Goal: Information Seeking & Learning: Learn about a topic

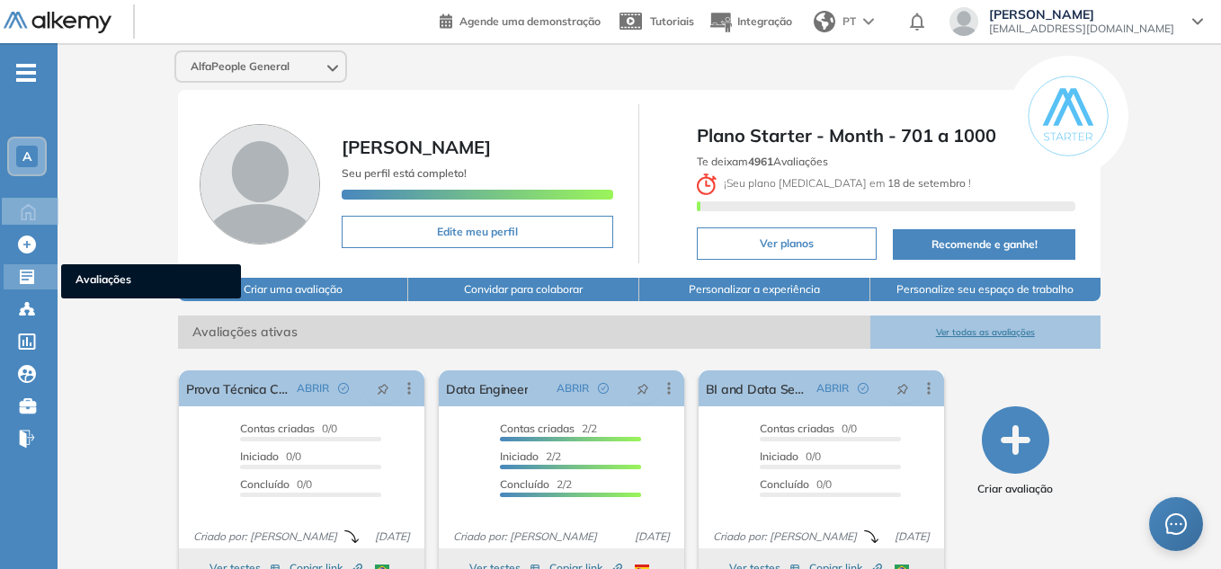
click at [28, 279] on icon at bounding box center [27, 277] width 14 height 14
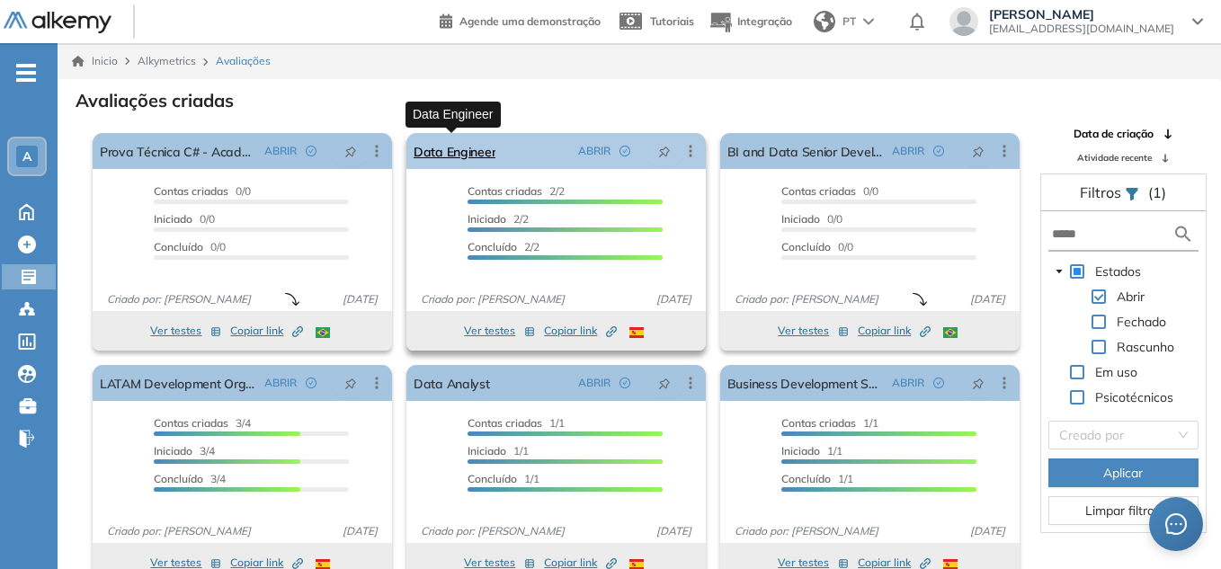
click at [473, 149] on link "Data Engineer" at bounding box center [455, 151] width 83 height 36
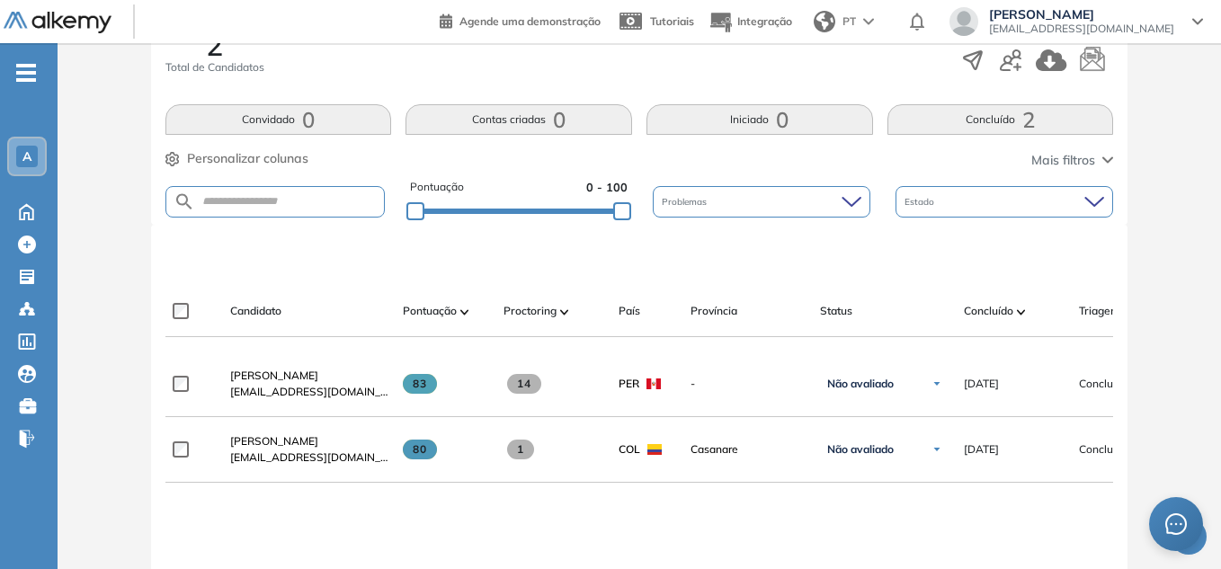
scroll to position [360, 0]
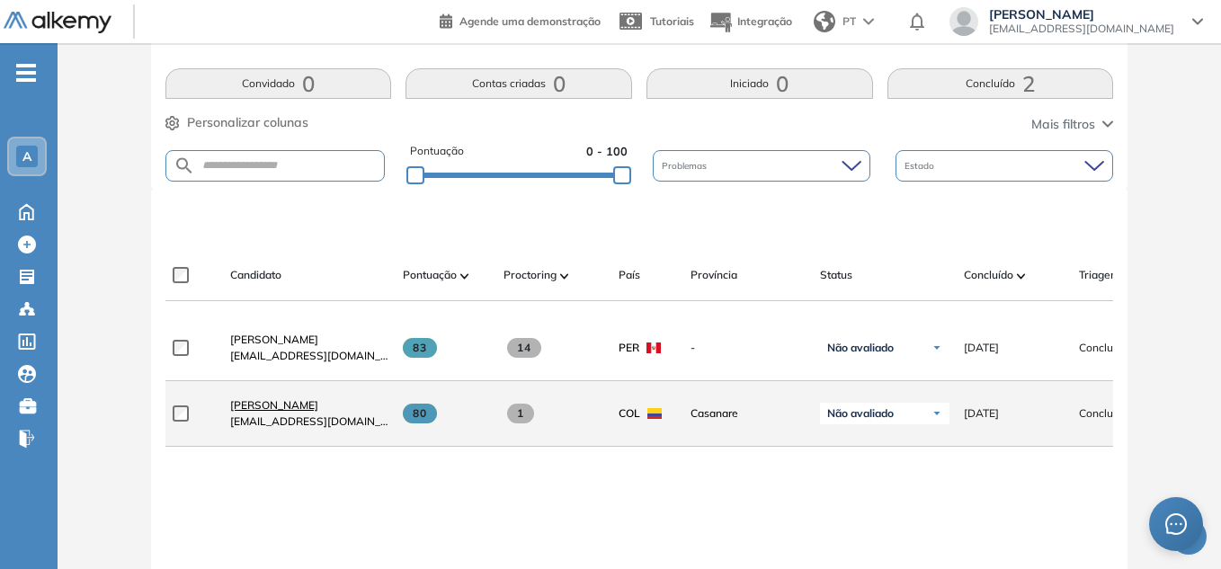
click at [293, 412] on span "[PERSON_NAME]" at bounding box center [274, 404] width 88 height 13
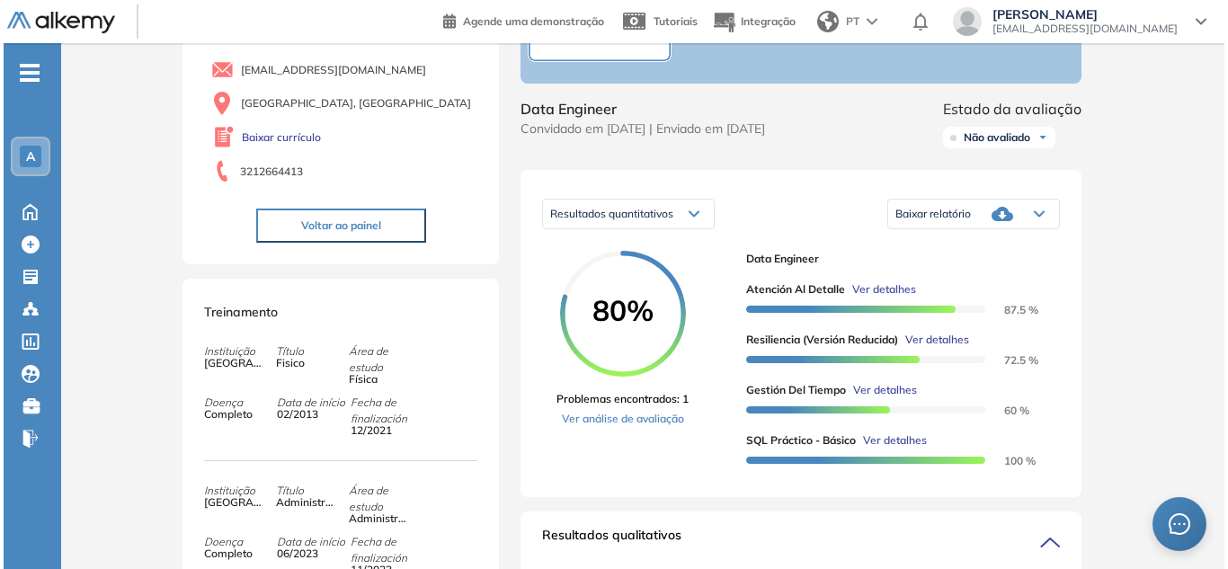
scroll to position [180, 0]
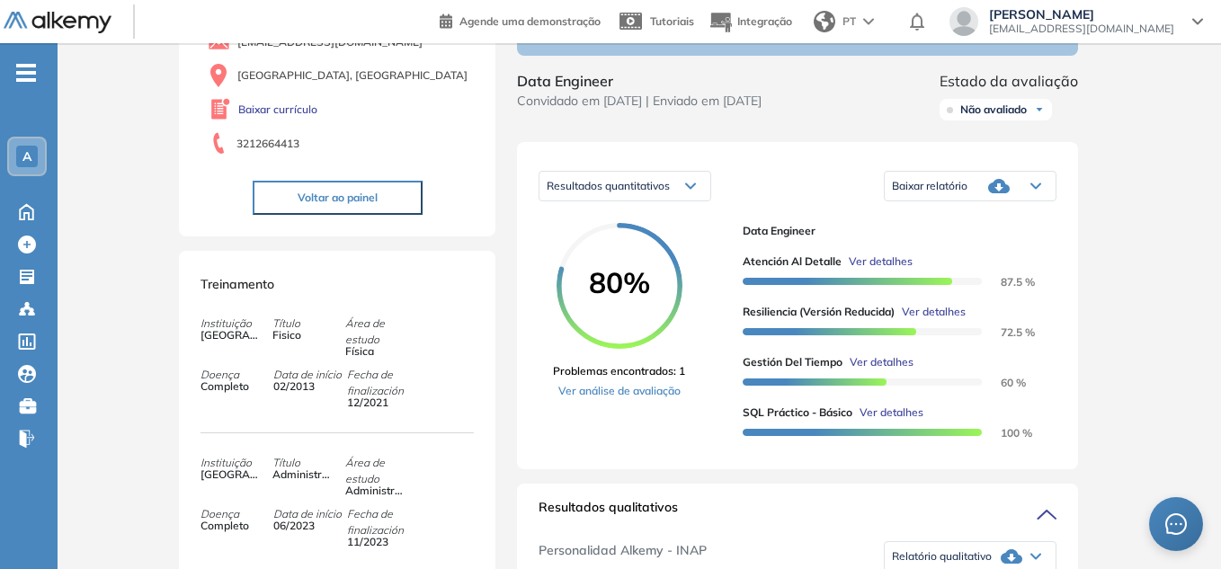
click at [932, 317] on span "Ver detalhes" at bounding box center [934, 312] width 64 height 16
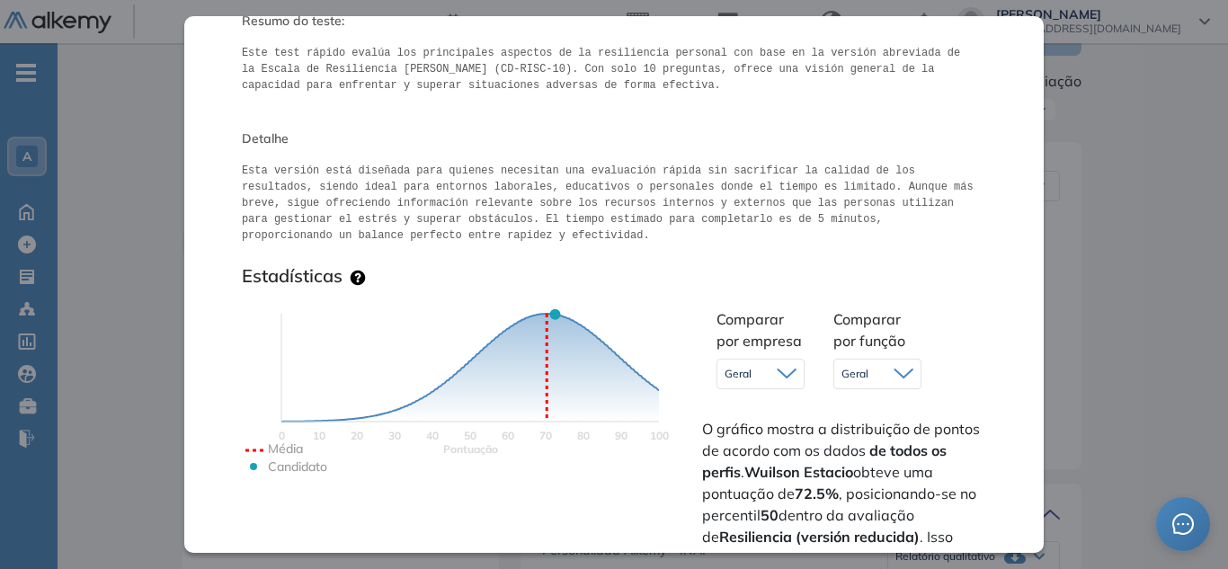
scroll to position [0, 0]
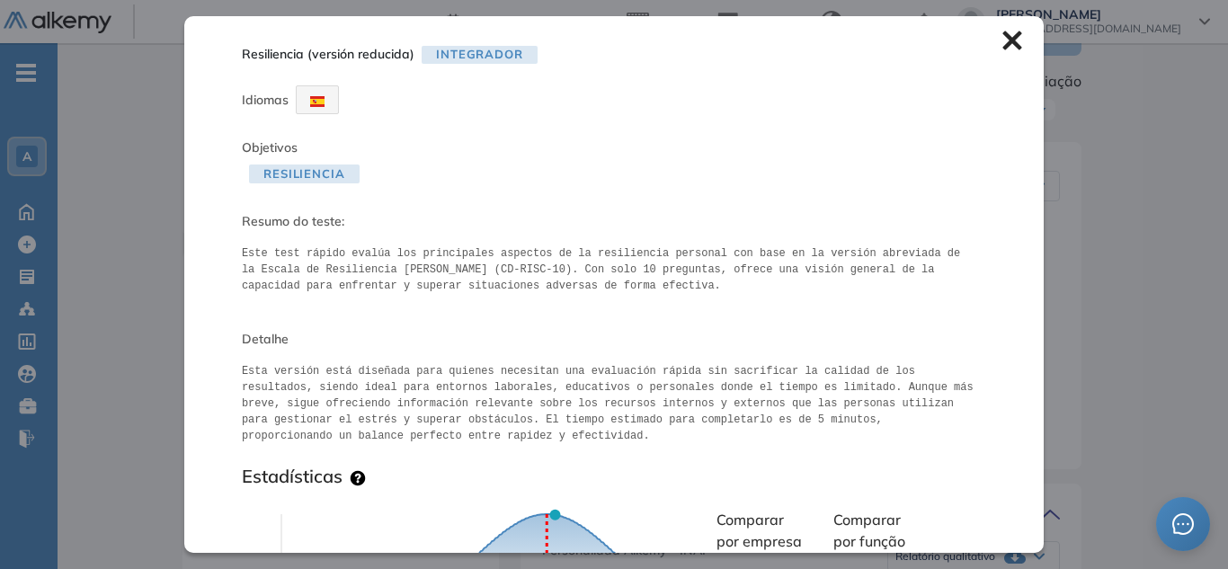
click at [1003, 43] on icon at bounding box center [1012, 40] width 19 height 19
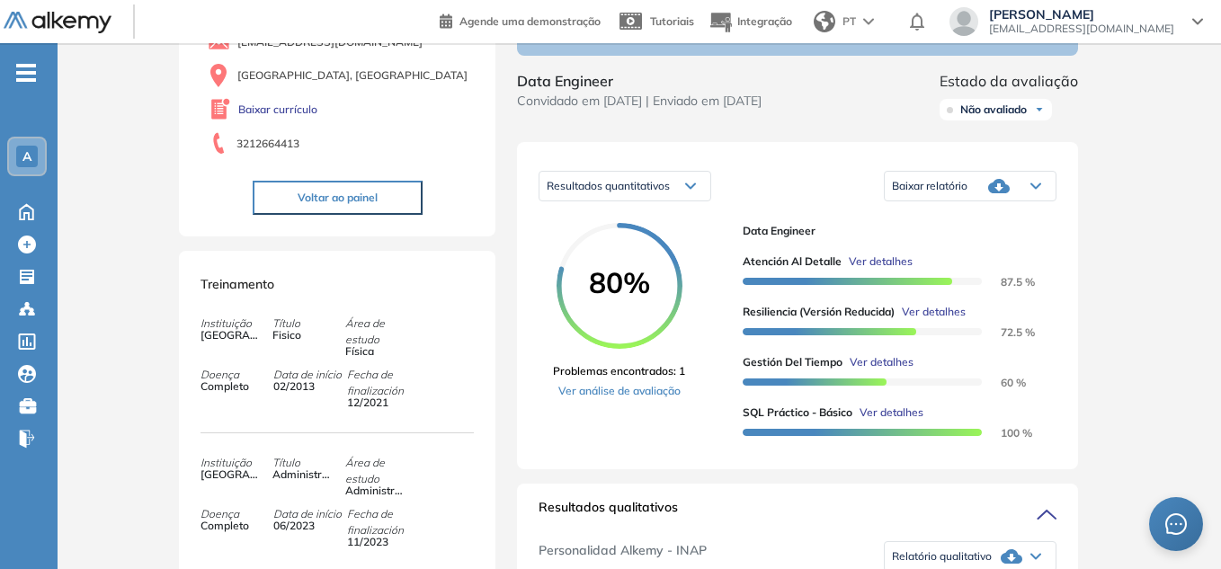
click at [888, 263] on span "Ver detalhes" at bounding box center [881, 262] width 64 height 16
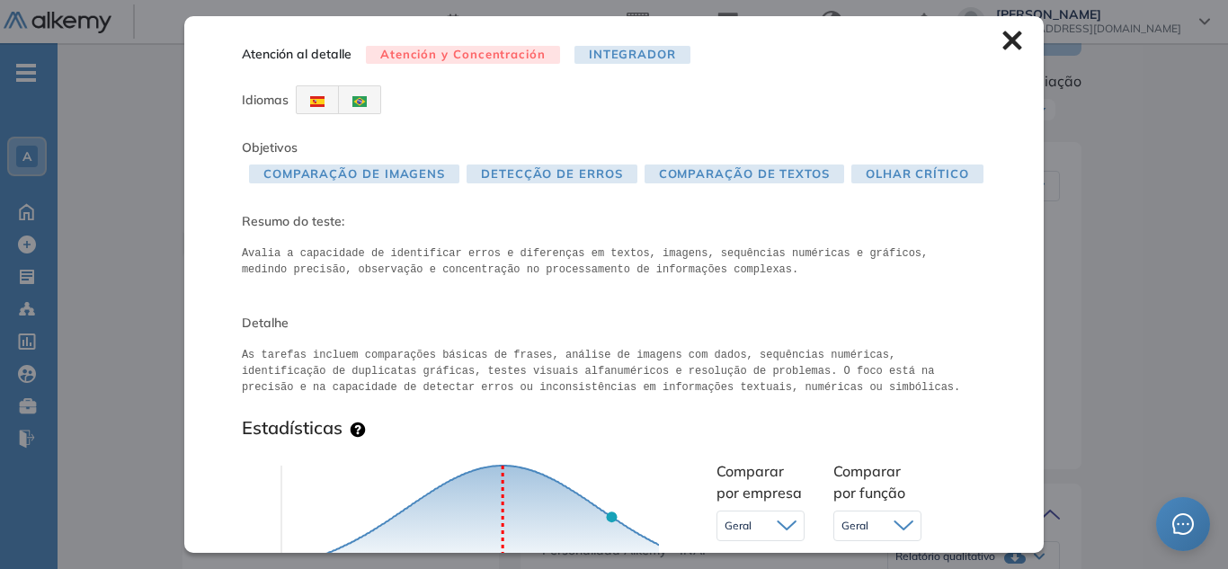
click at [1003, 42] on icon at bounding box center [1013, 41] width 20 height 20
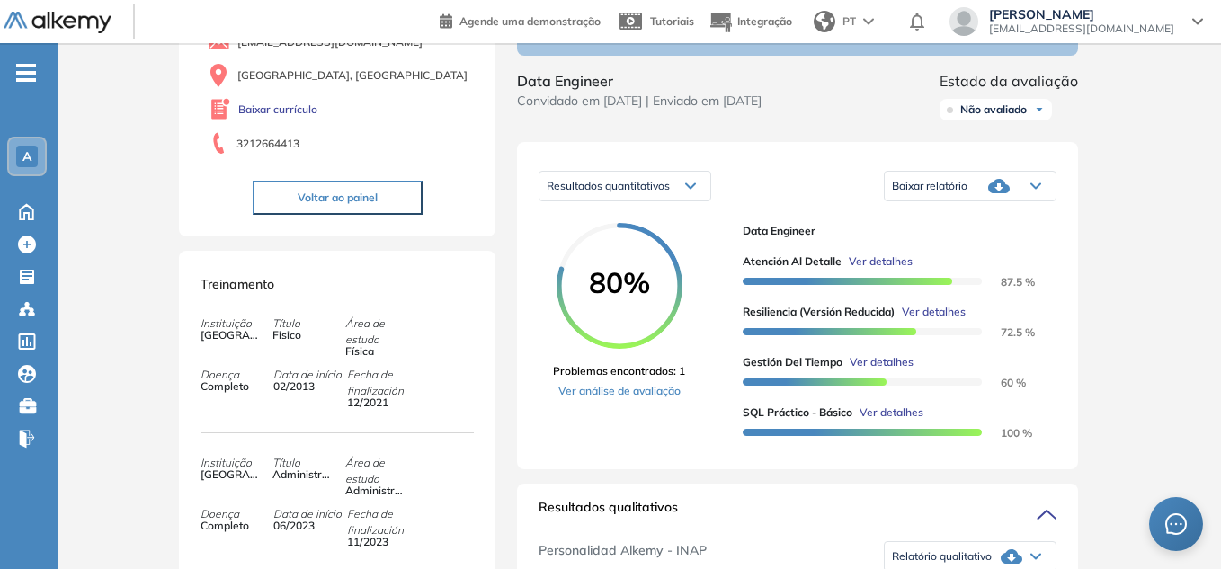
click at [883, 366] on span "Ver detalhes" at bounding box center [882, 362] width 64 height 16
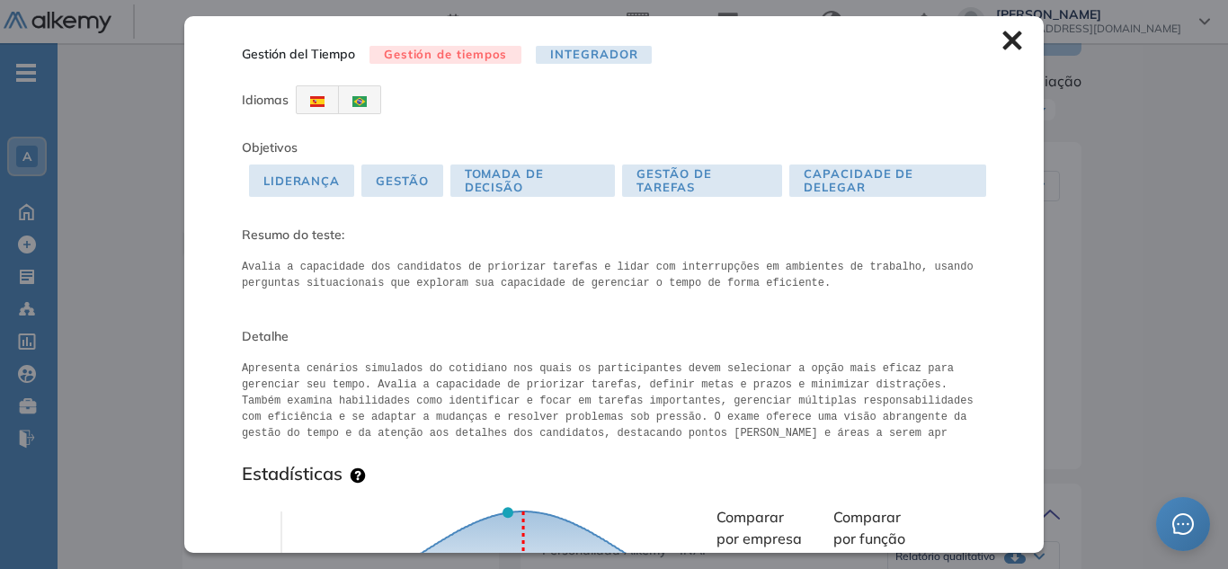
click at [1003, 46] on icon at bounding box center [1012, 40] width 19 height 19
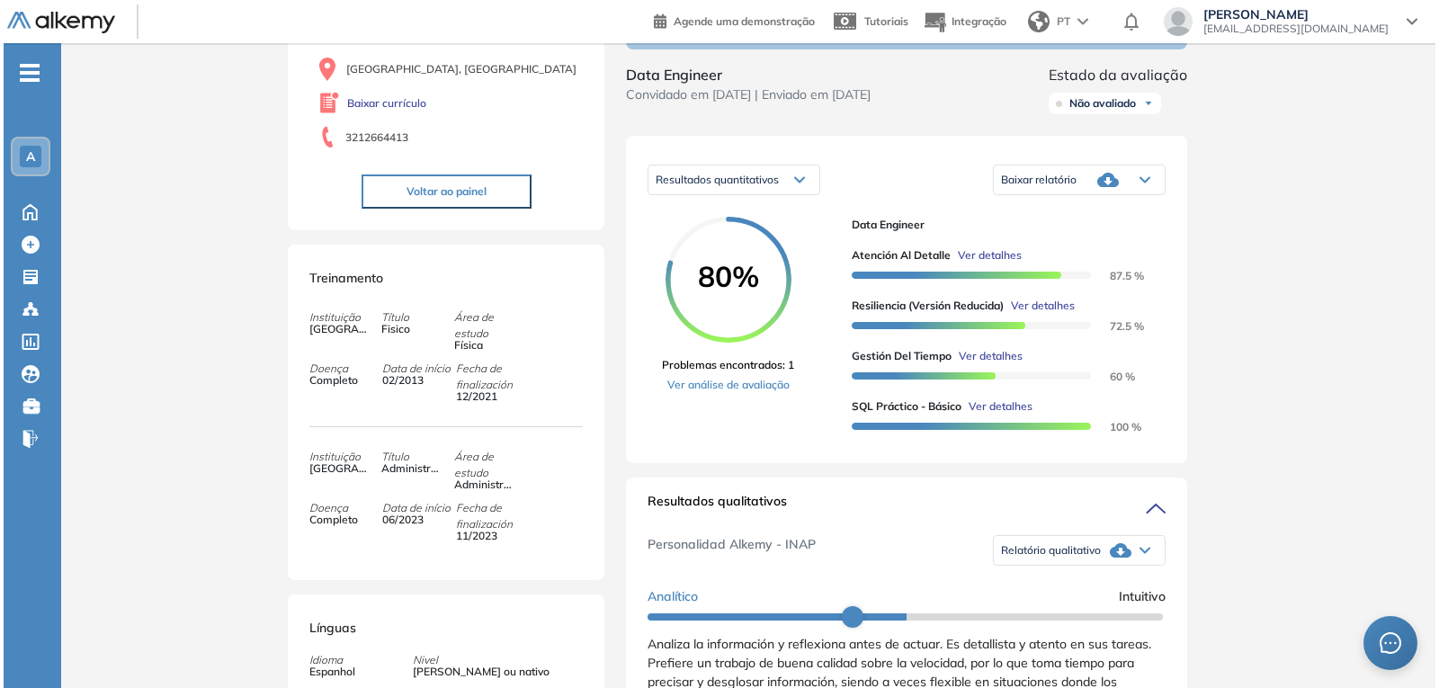
scroll to position [180, 0]
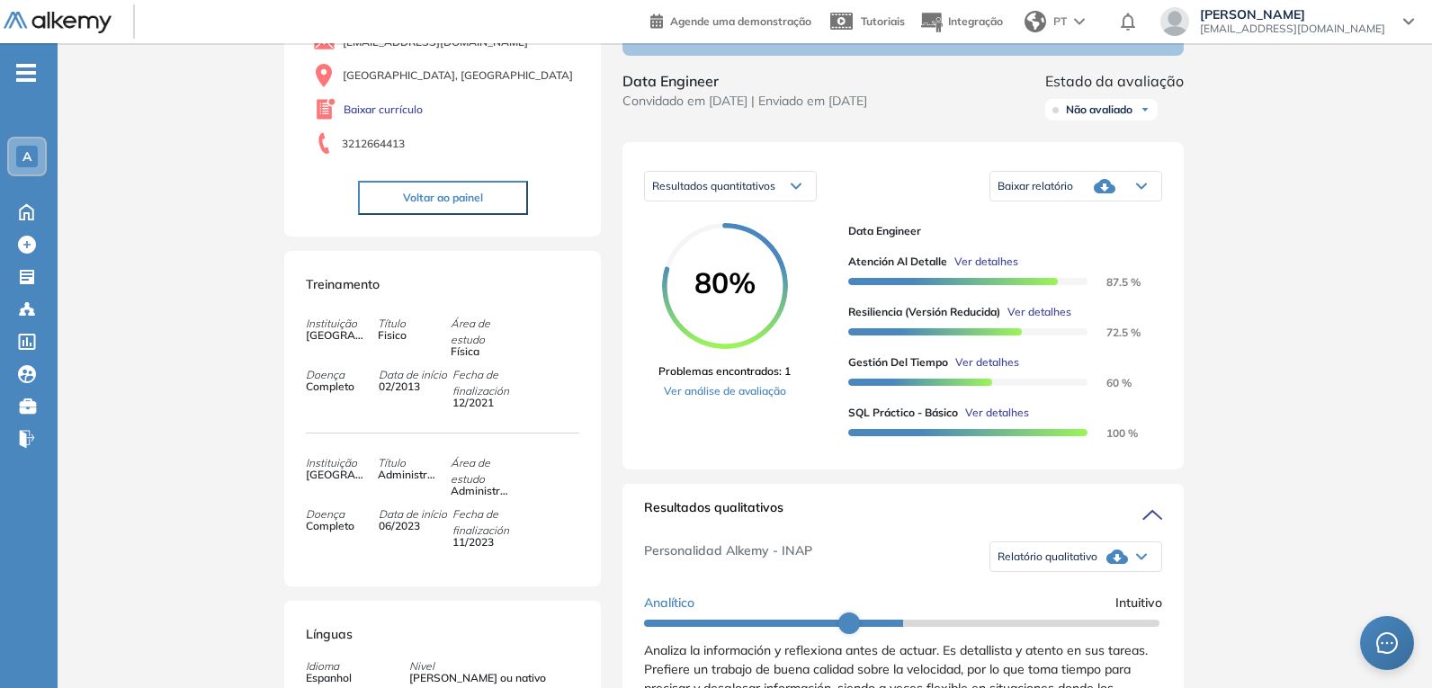
click at [1012, 268] on span "Ver detalhes" at bounding box center [986, 262] width 64 height 16
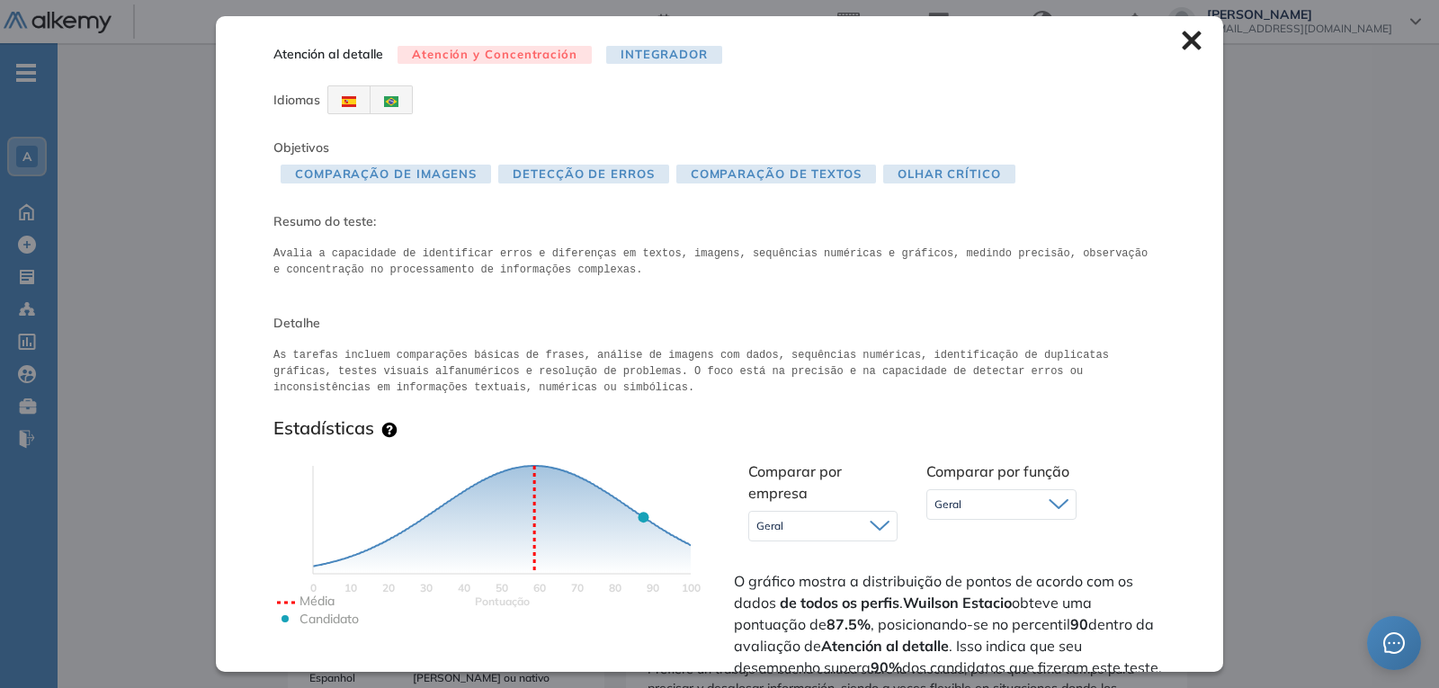
click at [1182, 34] on icon at bounding box center [1192, 41] width 20 height 20
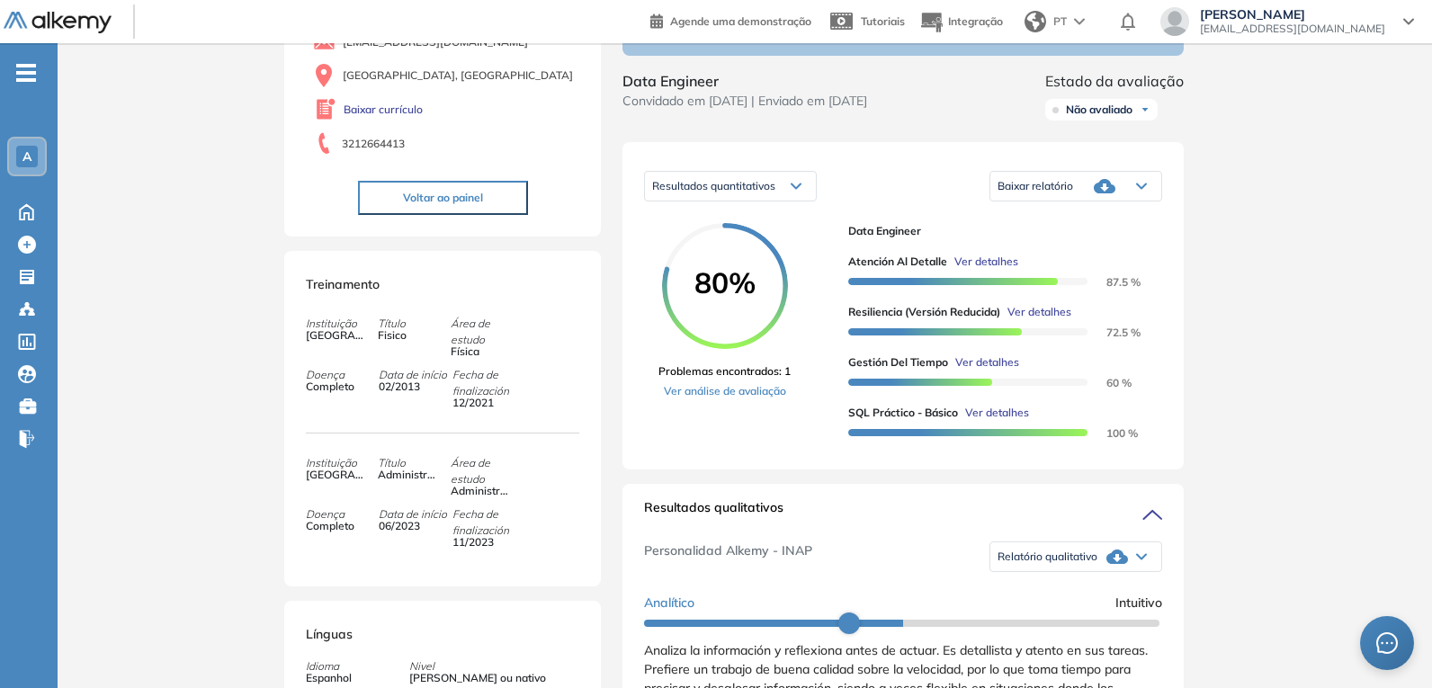
click at [1052, 310] on div "Atención al detalle Ver detalhes 87.5 % Resiliencia (versión reducida) Ver deta…" at bounding box center [997, 339] width 299 height 201
click at [1046, 317] on span "Ver detalhes" at bounding box center [1039, 312] width 64 height 16
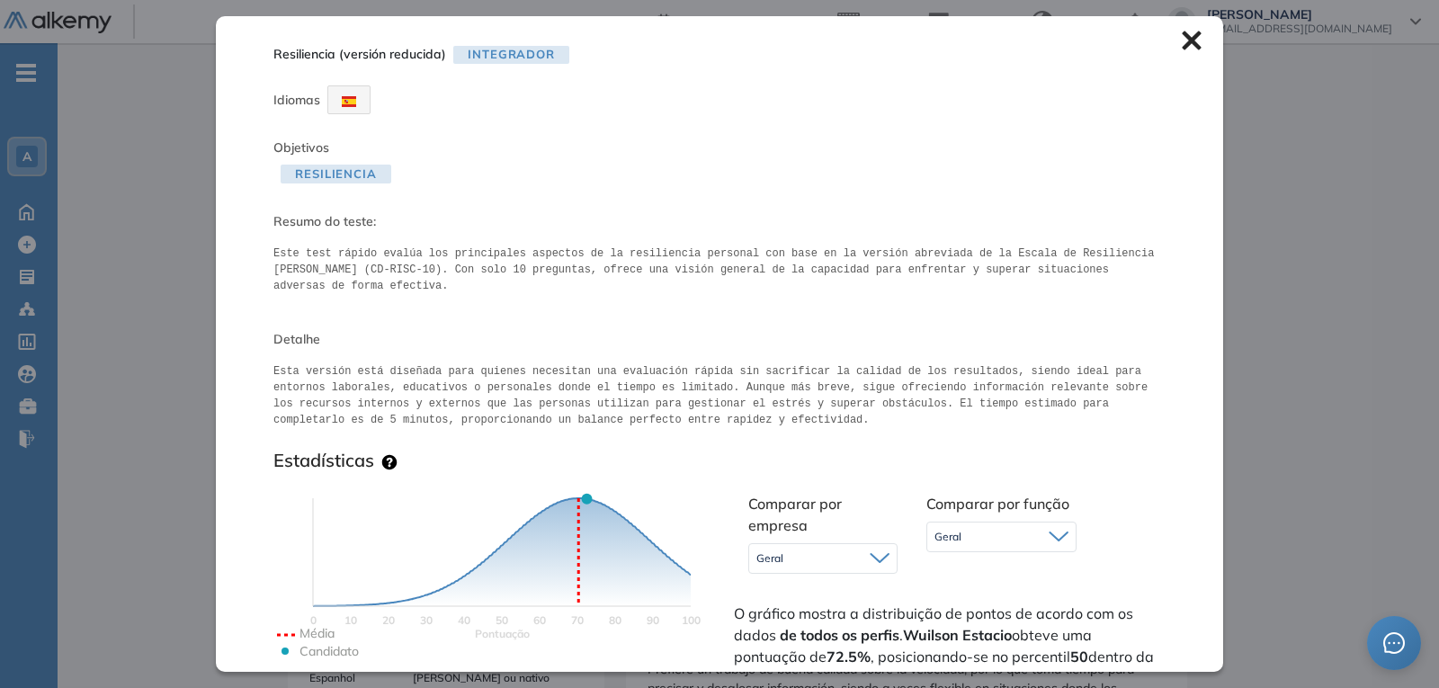
click at [1182, 35] on icon at bounding box center [1191, 40] width 19 height 19
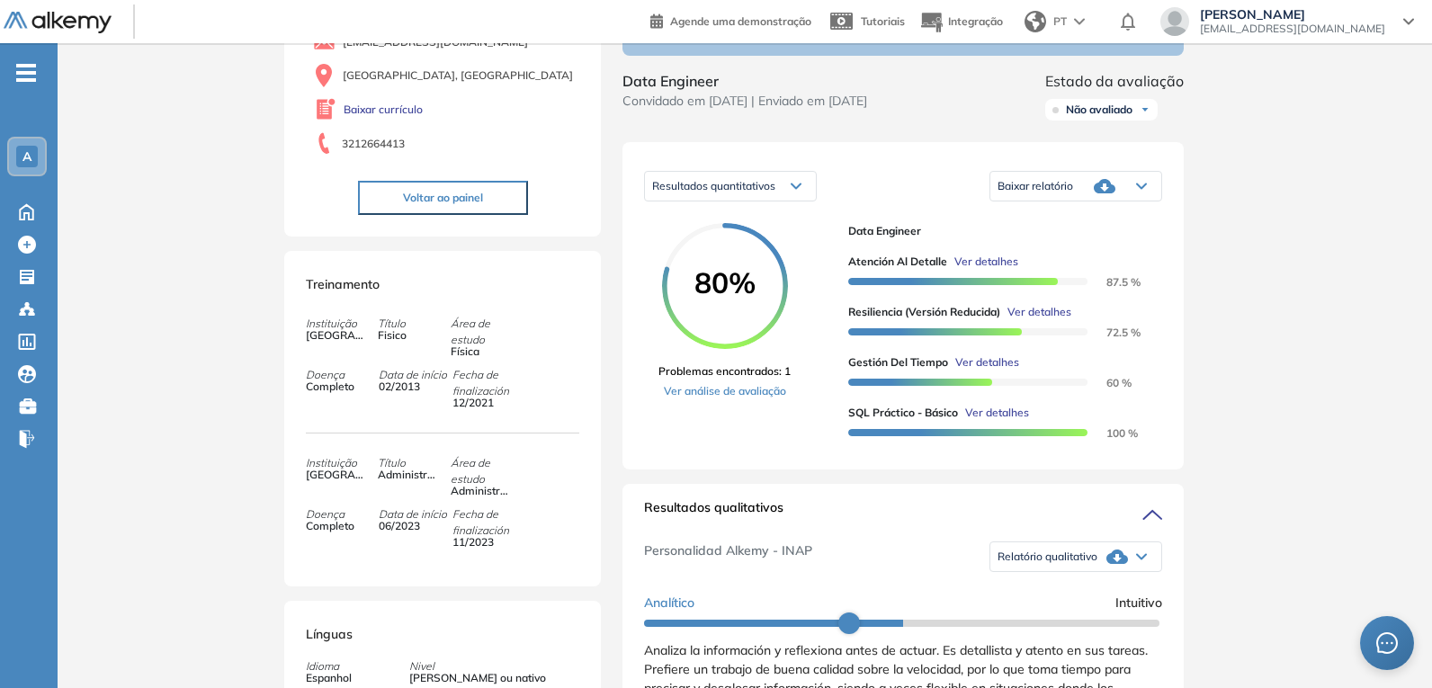
click at [993, 370] on span "Ver detalhes" at bounding box center [987, 362] width 64 height 16
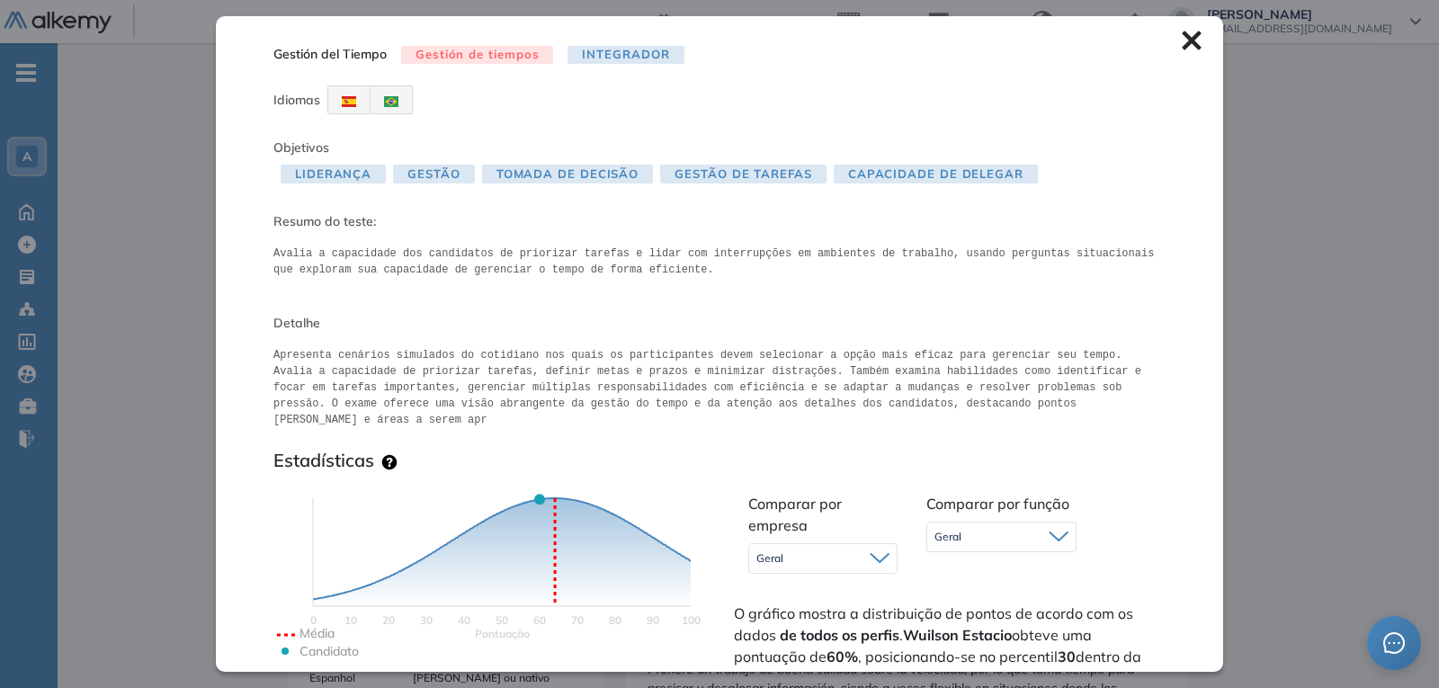
click at [1182, 33] on icon at bounding box center [1192, 41] width 20 height 20
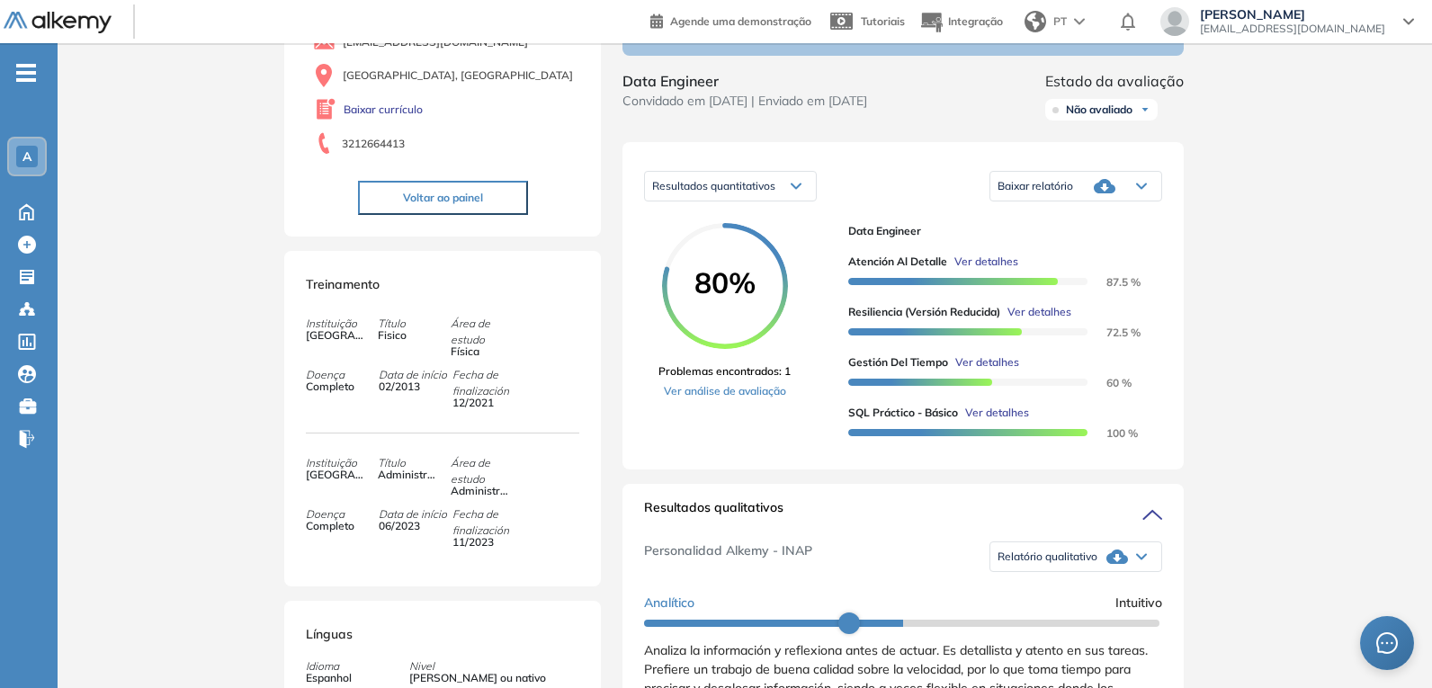
click at [989, 367] on span "Ver detalhes" at bounding box center [987, 362] width 64 height 16
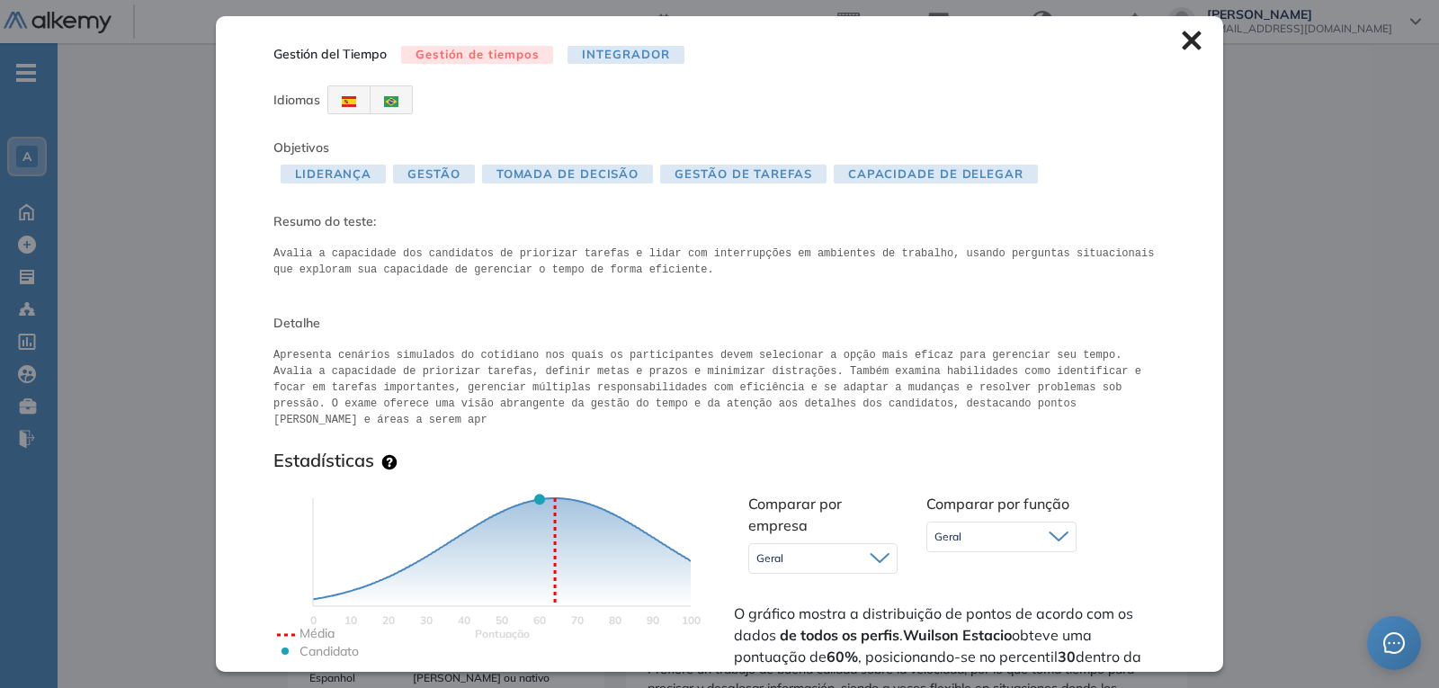
click at [1182, 41] on icon at bounding box center [1191, 40] width 19 height 19
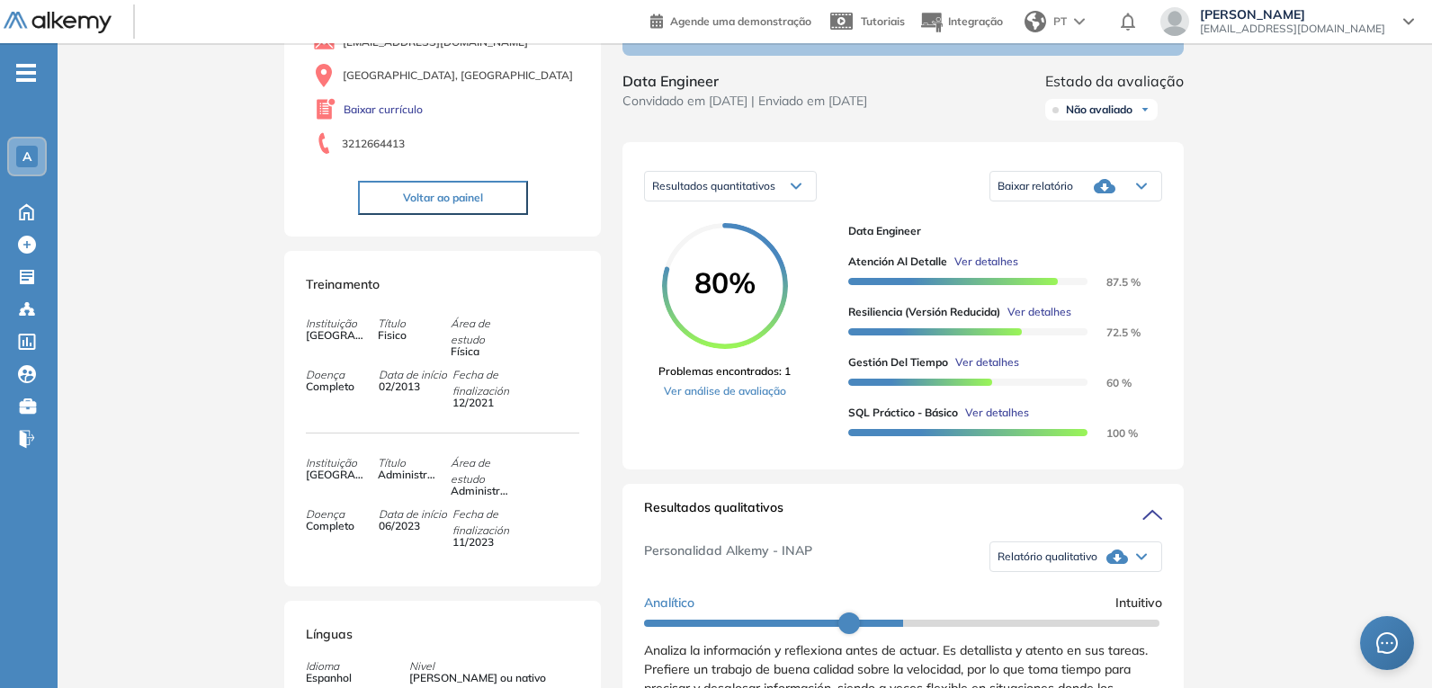
click at [994, 268] on span "Ver detalhes" at bounding box center [986, 262] width 64 height 16
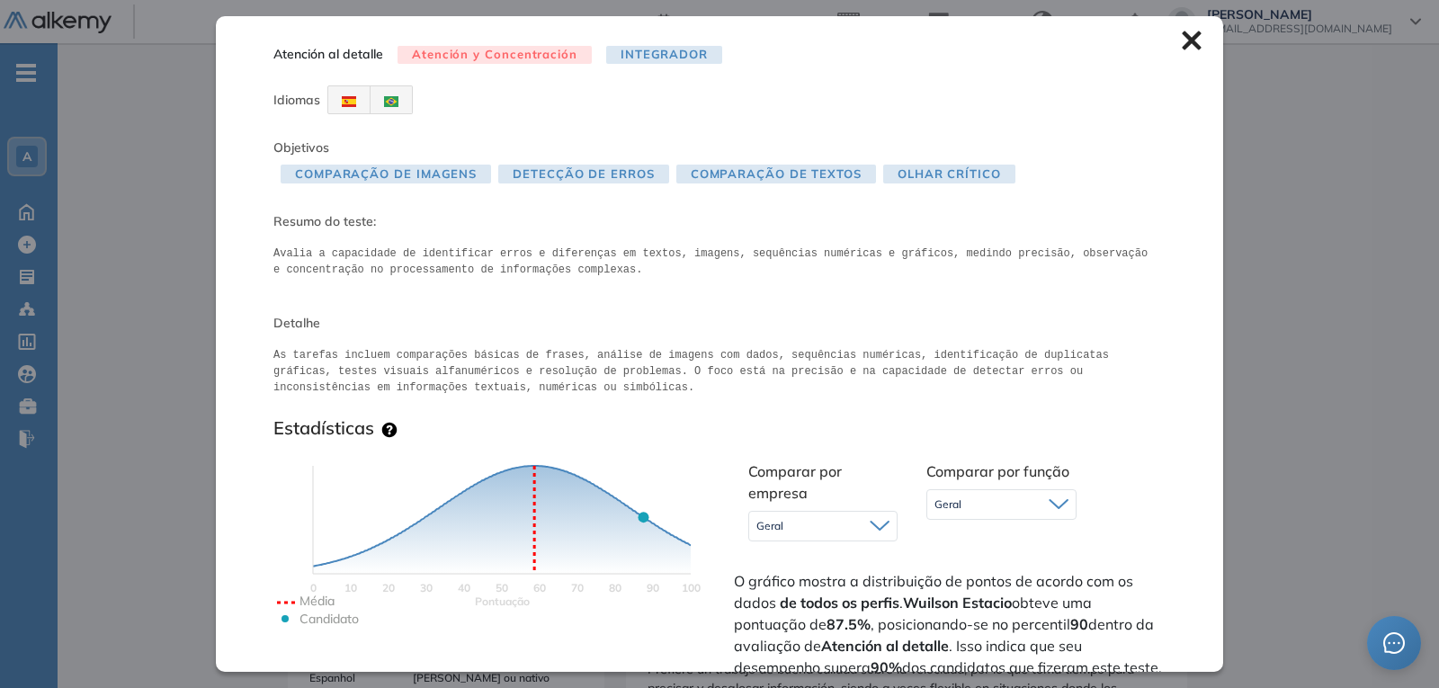
click at [1184, 40] on icon at bounding box center [1192, 41] width 20 height 20
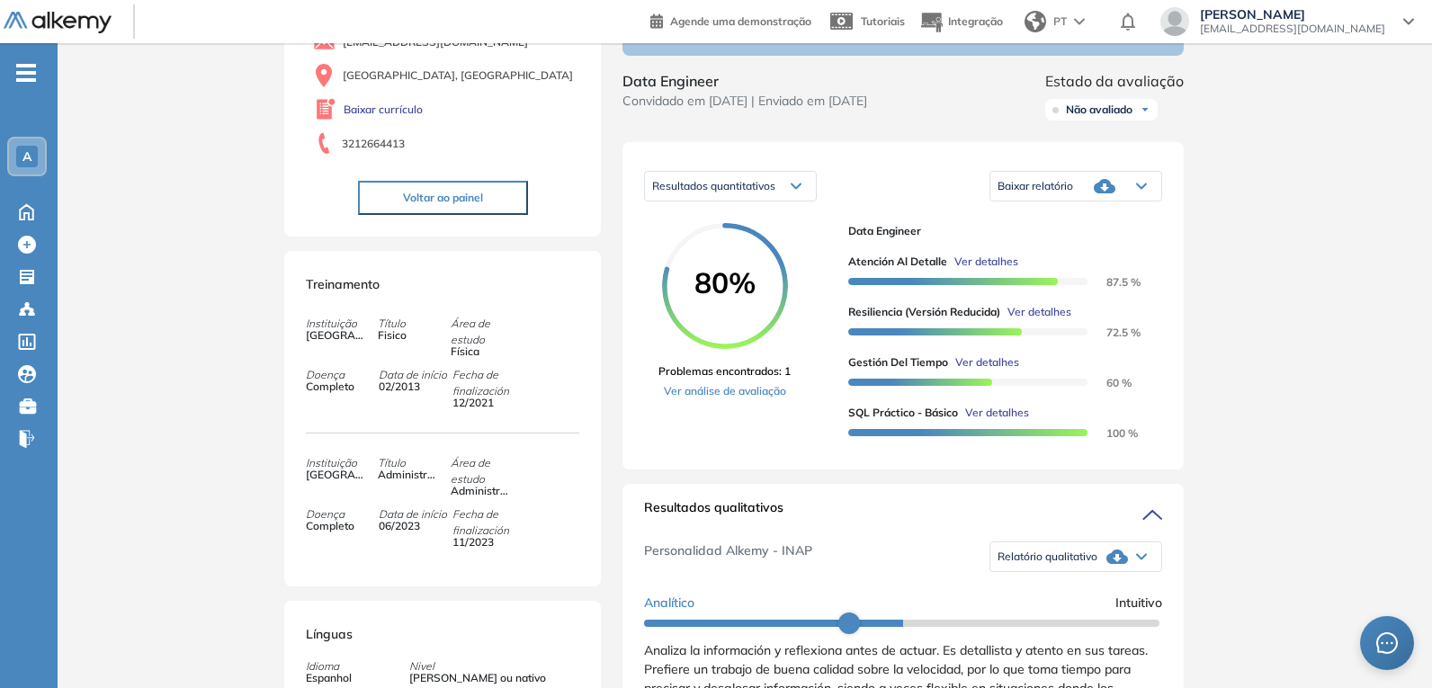
click at [1002, 369] on span "Ver detalhes" at bounding box center [987, 362] width 64 height 16
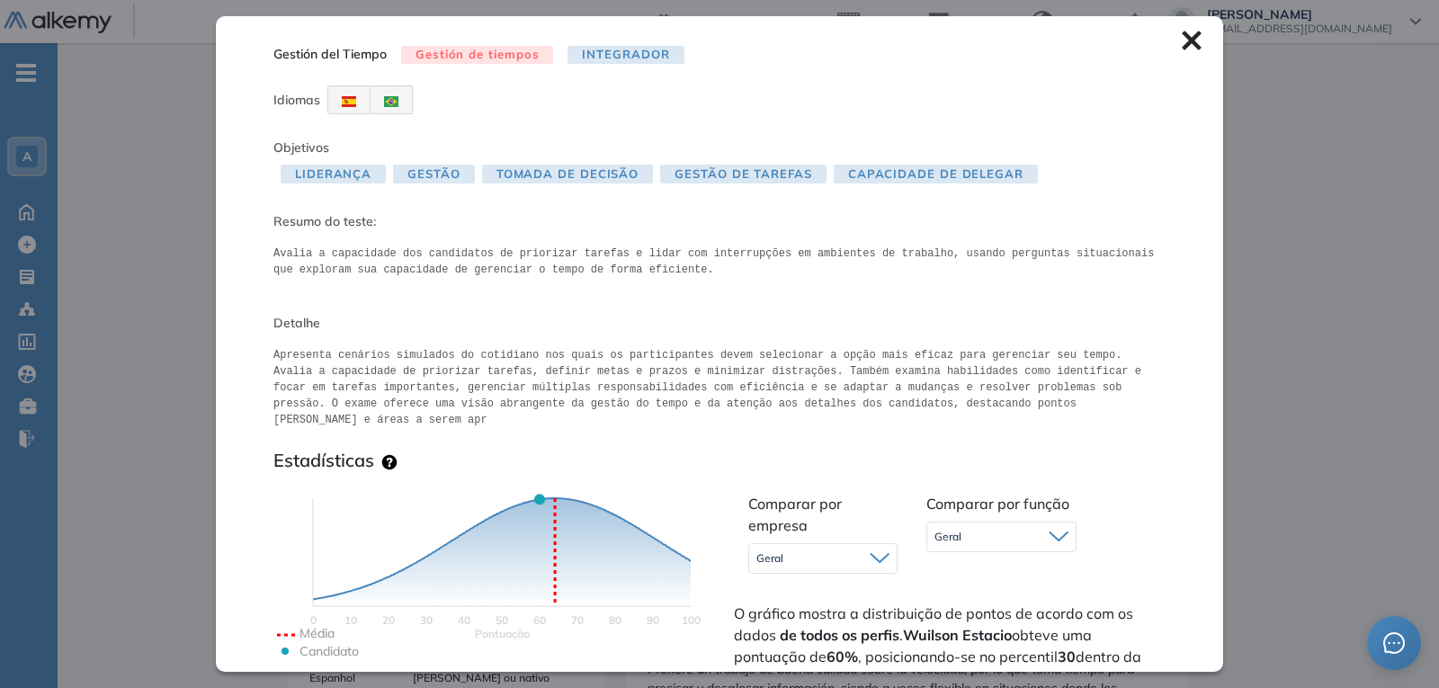
click at [1184, 40] on icon at bounding box center [1192, 41] width 20 height 20
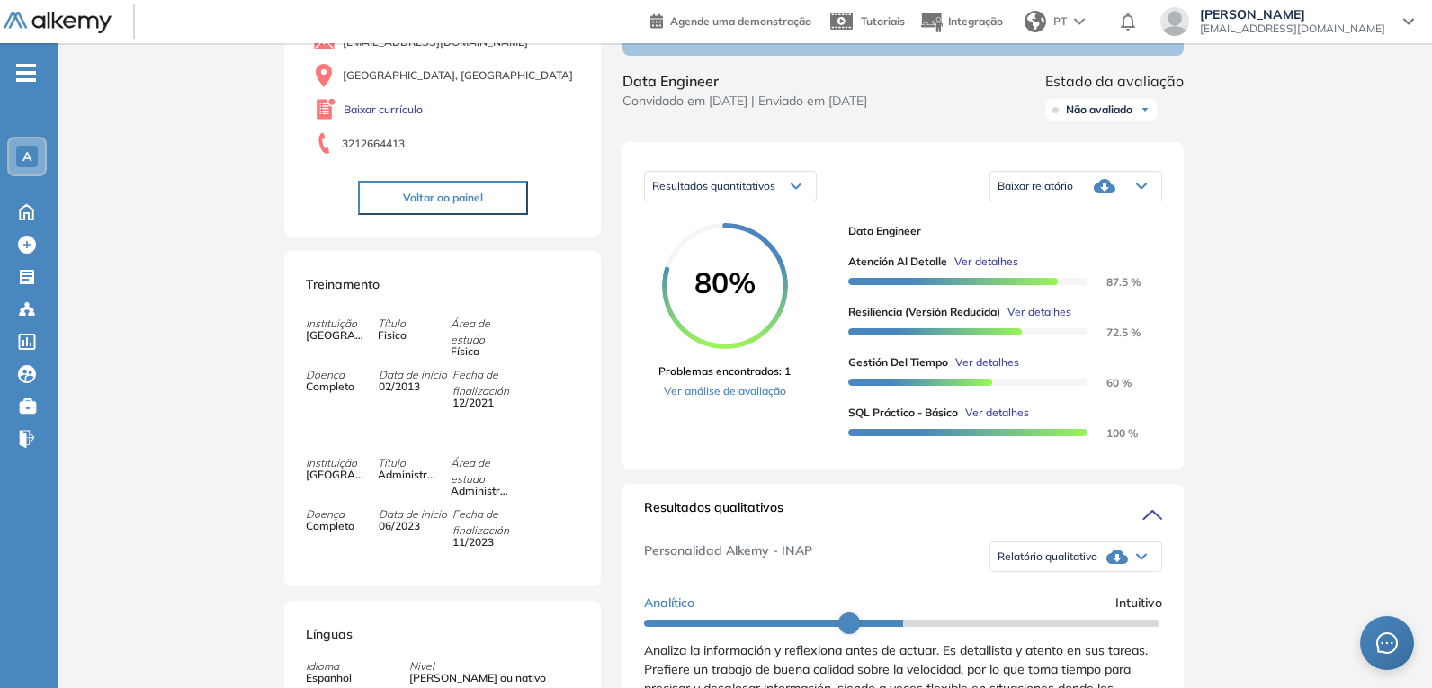
click at [1020, 420] on span "Ver detalhes" at bounding box center [997, 413] width 64 height 16
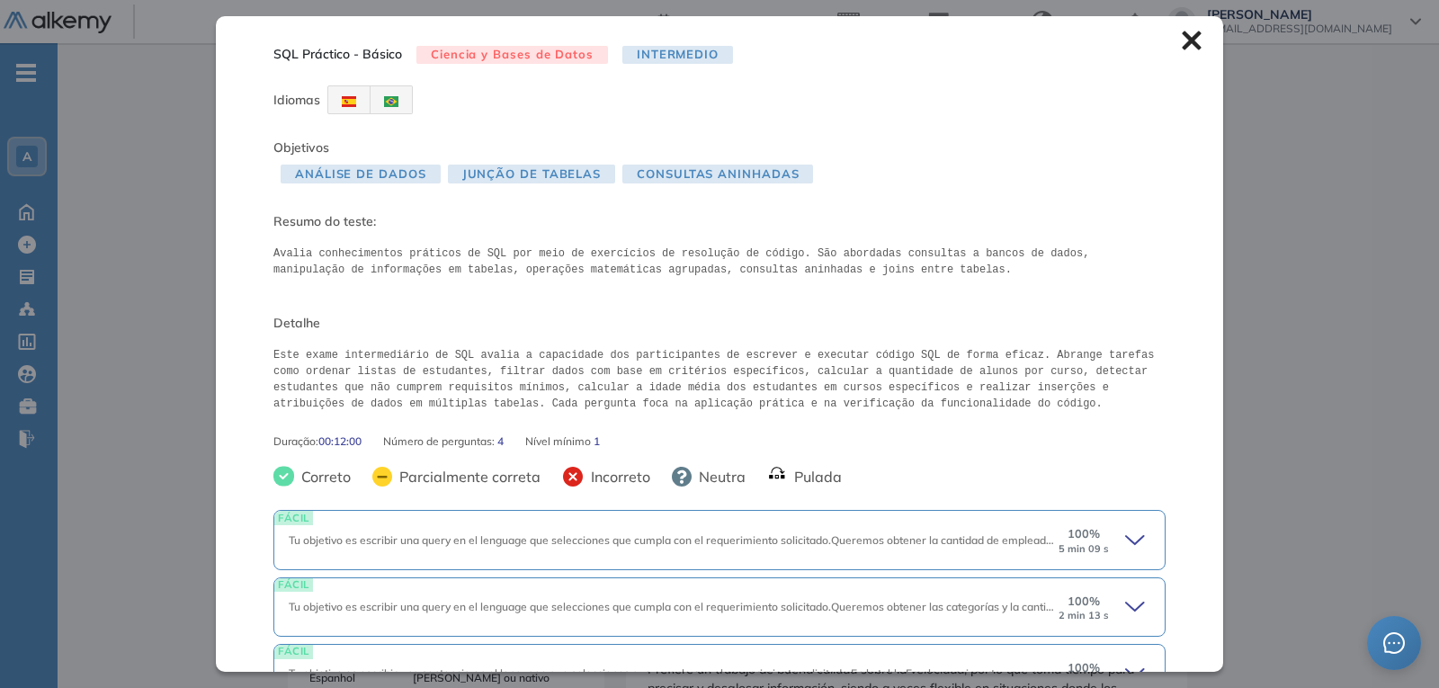
click at [1182, 40] on icon at bounding box center [1191, 40] width 19 height 19
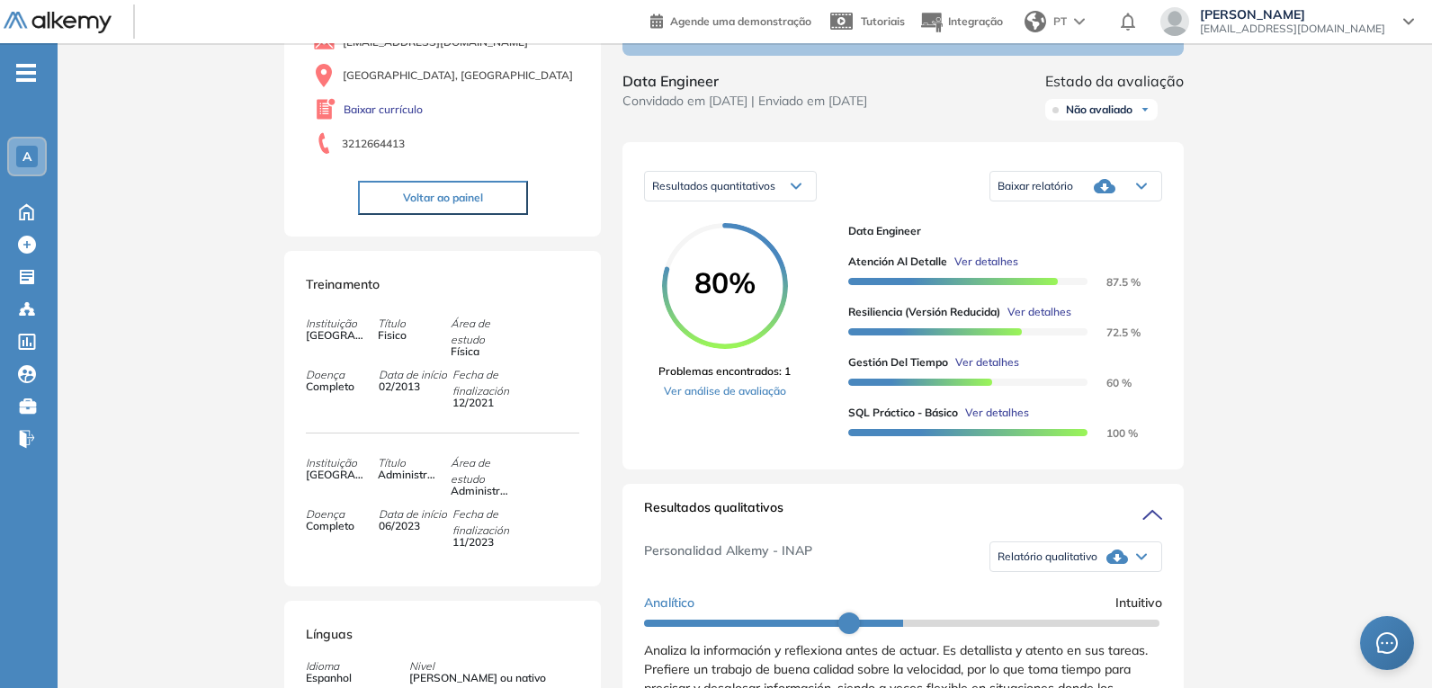
click at [995, 370] on span "Ver detalhes" at bounding box center [987, 362] width 64 height 16
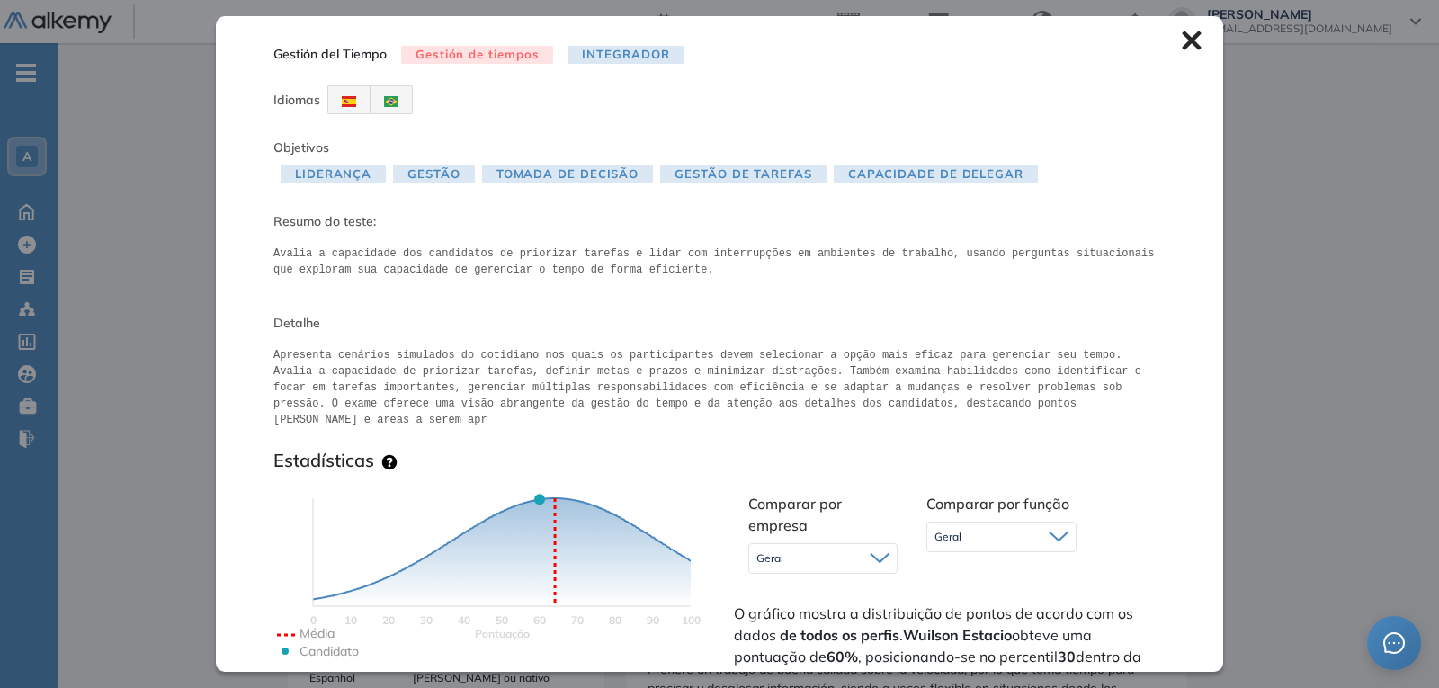
click at [1182, 40] on icon at bounding box center [1191, 40] width 19 height 19
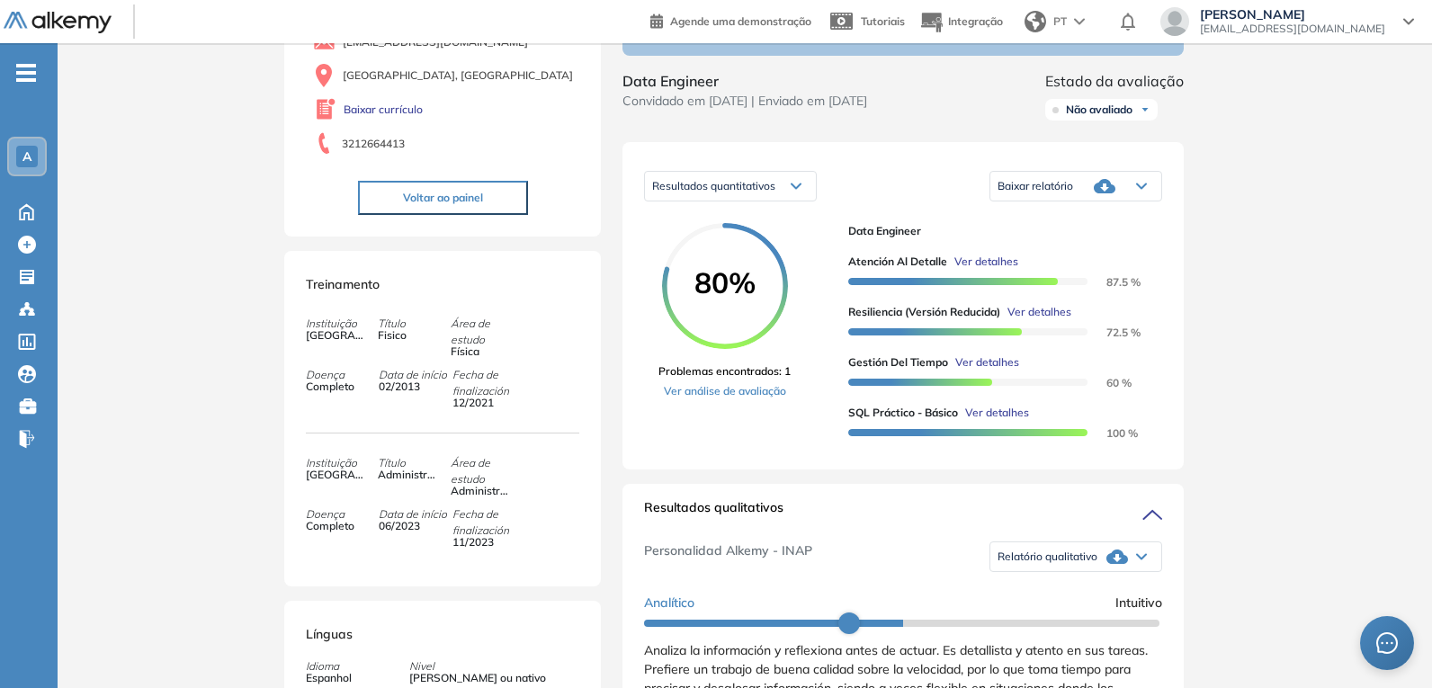
click at [989, 368] on span "Ver detalhes" at bounding box center [987, 362] width 64 height 16
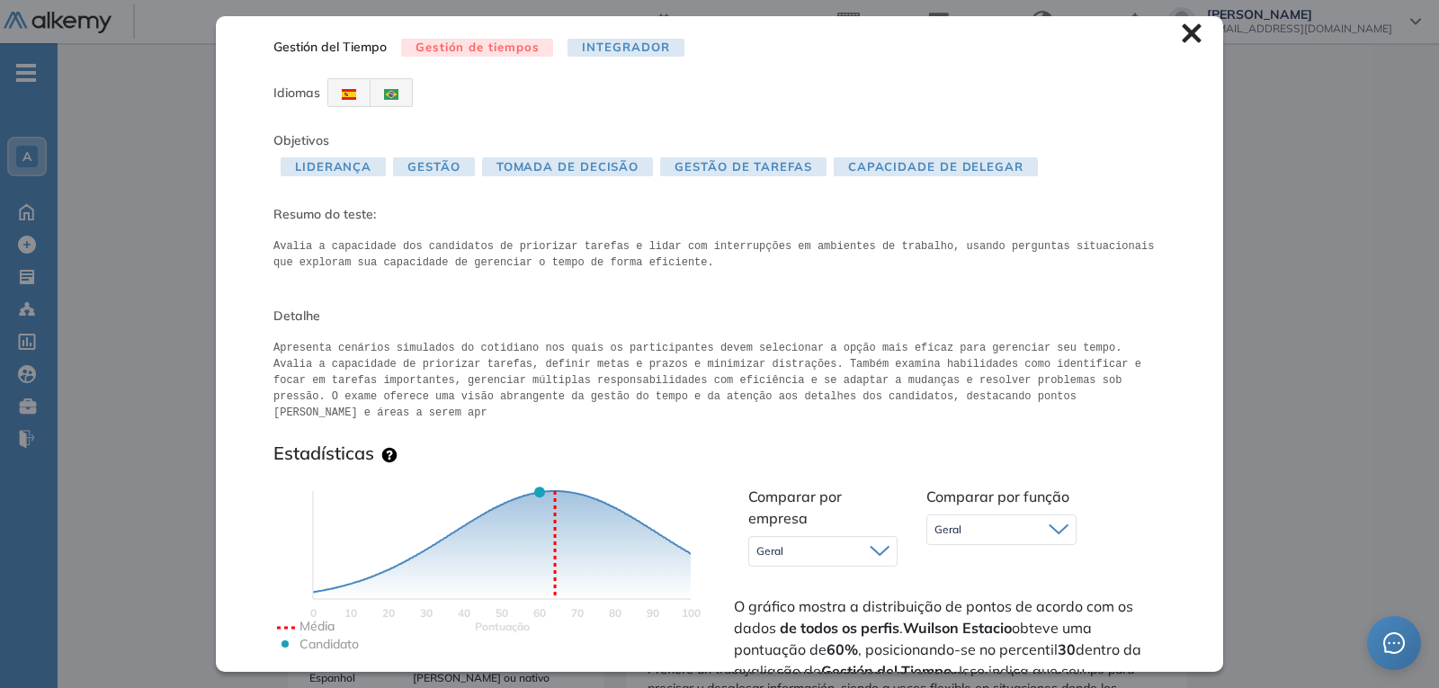
scroll to position [0, 0]
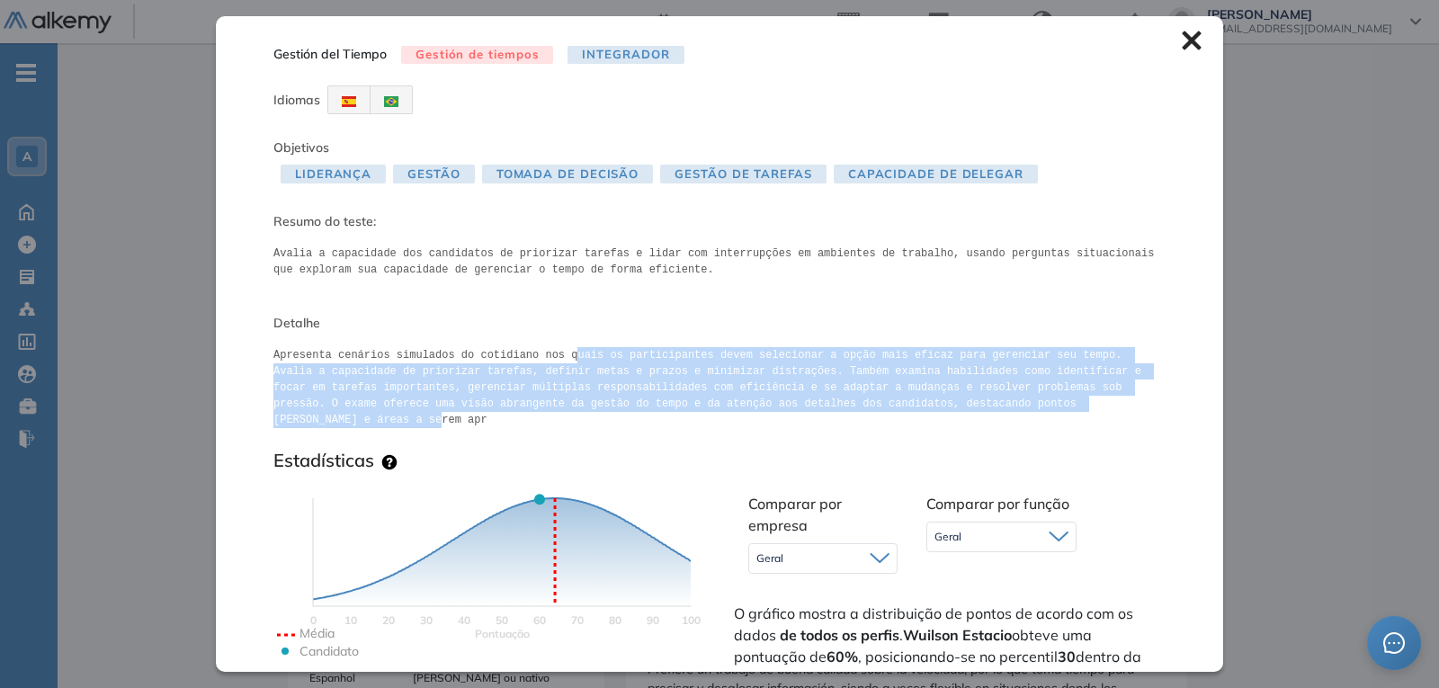
drag, startPoint x: 553, startPoint y: 359, endPoint x: 1128, endPoint y: 399, distance: 576.0
click at [1128, 399] on pre "Apresenta cenários simulados do cotidiano nos quais os participantes devem sele…" at bounding box center [719, 387] width 892 height 81
click at [1006, 420] on span "Apresenta cenários simulados do cotidiano nos quais os participantes devem sele…" at bounding box center [719, 391] width 892 height 103
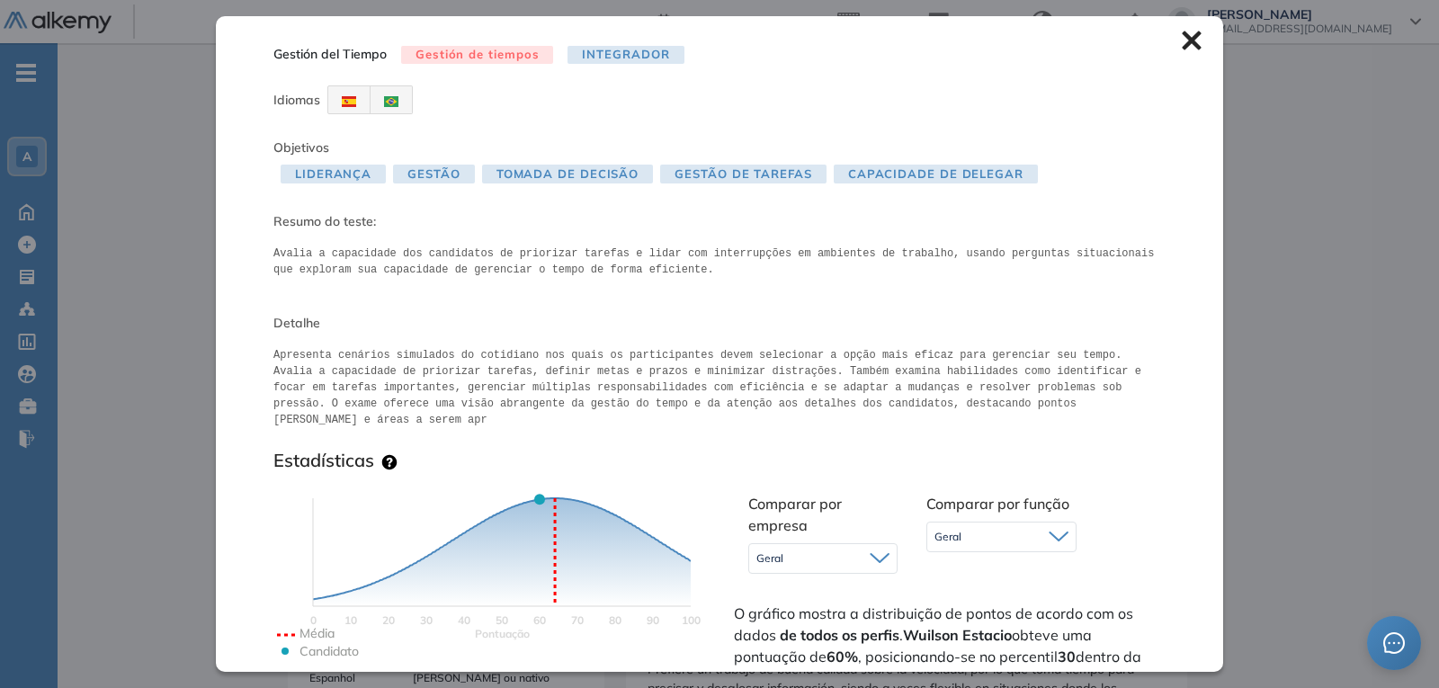
click at [1007, 406] on pre "Apresenta cenários simulados do cotidiano nos quais os participantes devem sele…" at bounding box center [719, 387] width 892 height 81
click at [1184, 39] on icon at bounding box center [1192, 41] width 20 height 20
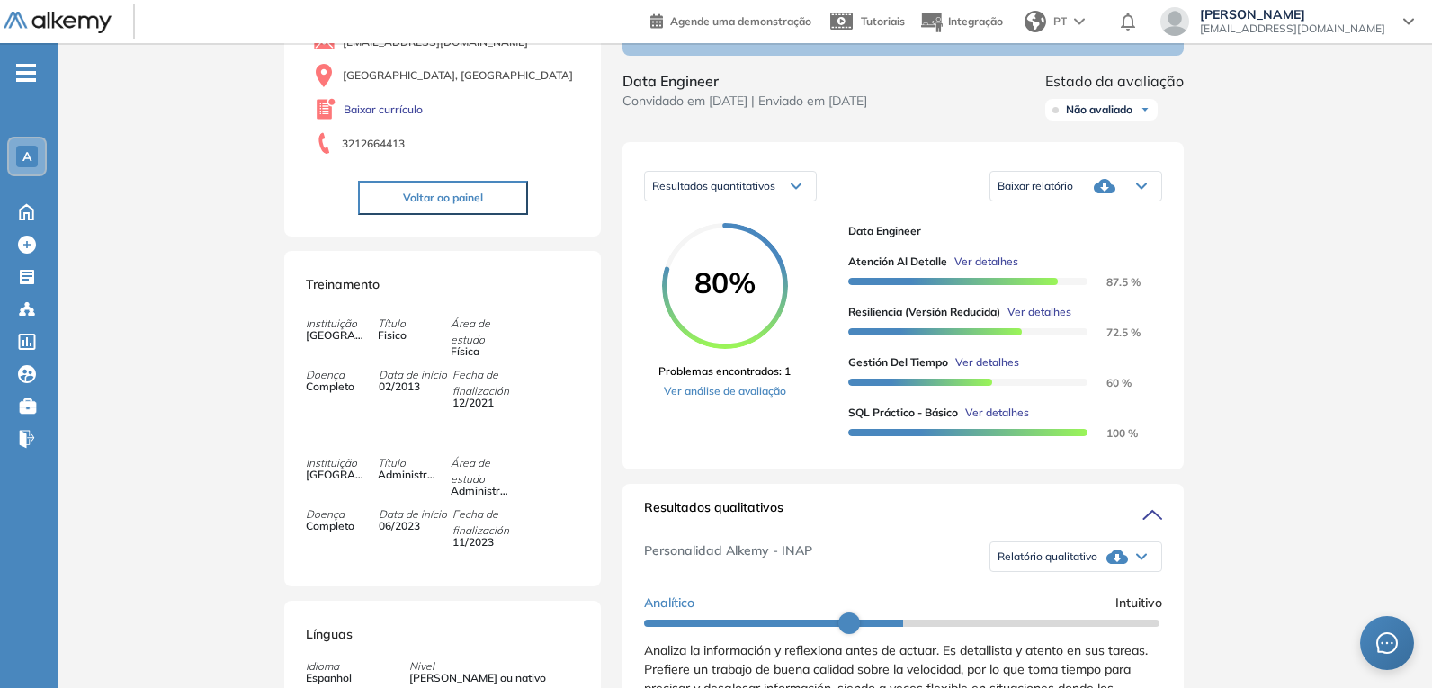
click at [995, 269] on span "Ver detalhes" at bounding box center [986, 262] width 64 height 16
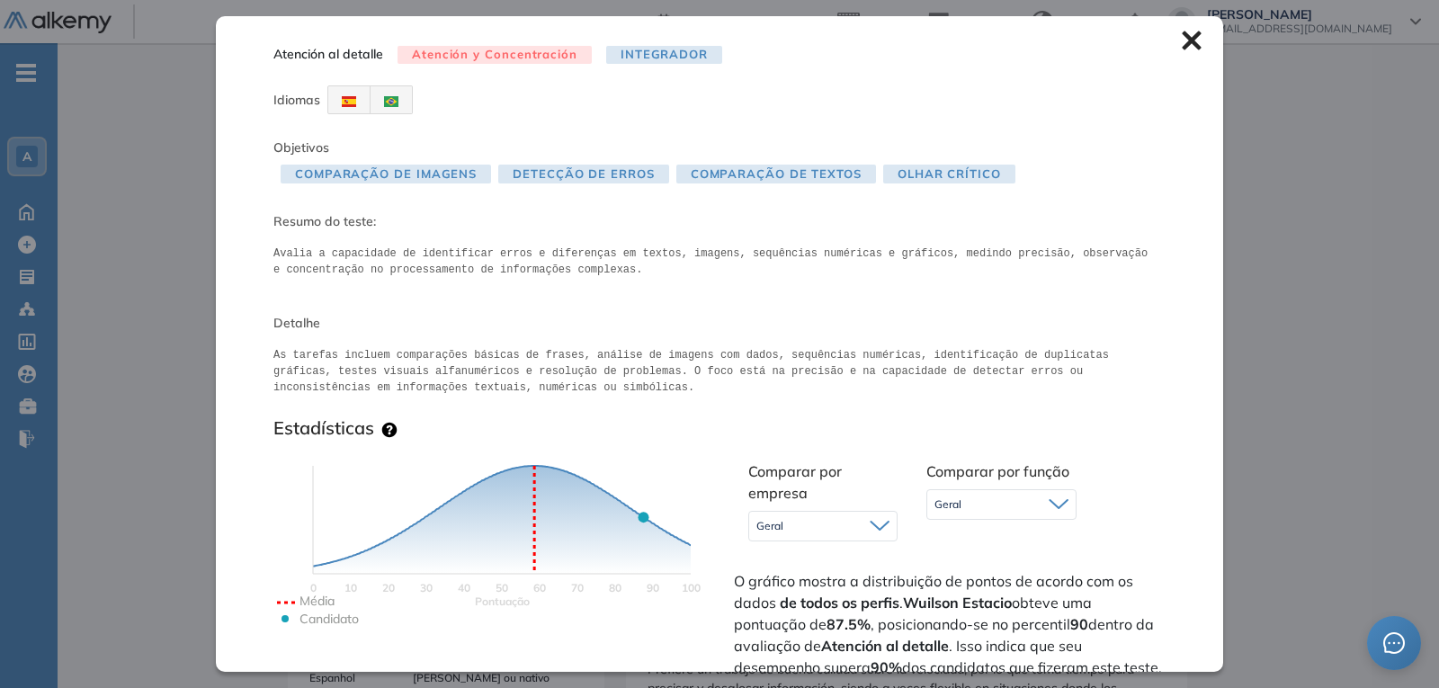
click at [1190, 44] on div "Atención al detalle Atención y Concentración Integrador Idiomas Objetivos Compa…" at bounding box center [719, 343] width 1007 height 655
click at [1165, 40] on div "Atención al detalle Atención y Concentración Integrador Idiomas Objetivos Compa…" at bounding box center [719, 343] width 1007 height 655
click at [1189, 42] on div "Atención al detalle Atención y Concentración Integrador Idiomas Objetivos Compa…" at bounding box center [719, 343] width 1007 height 655
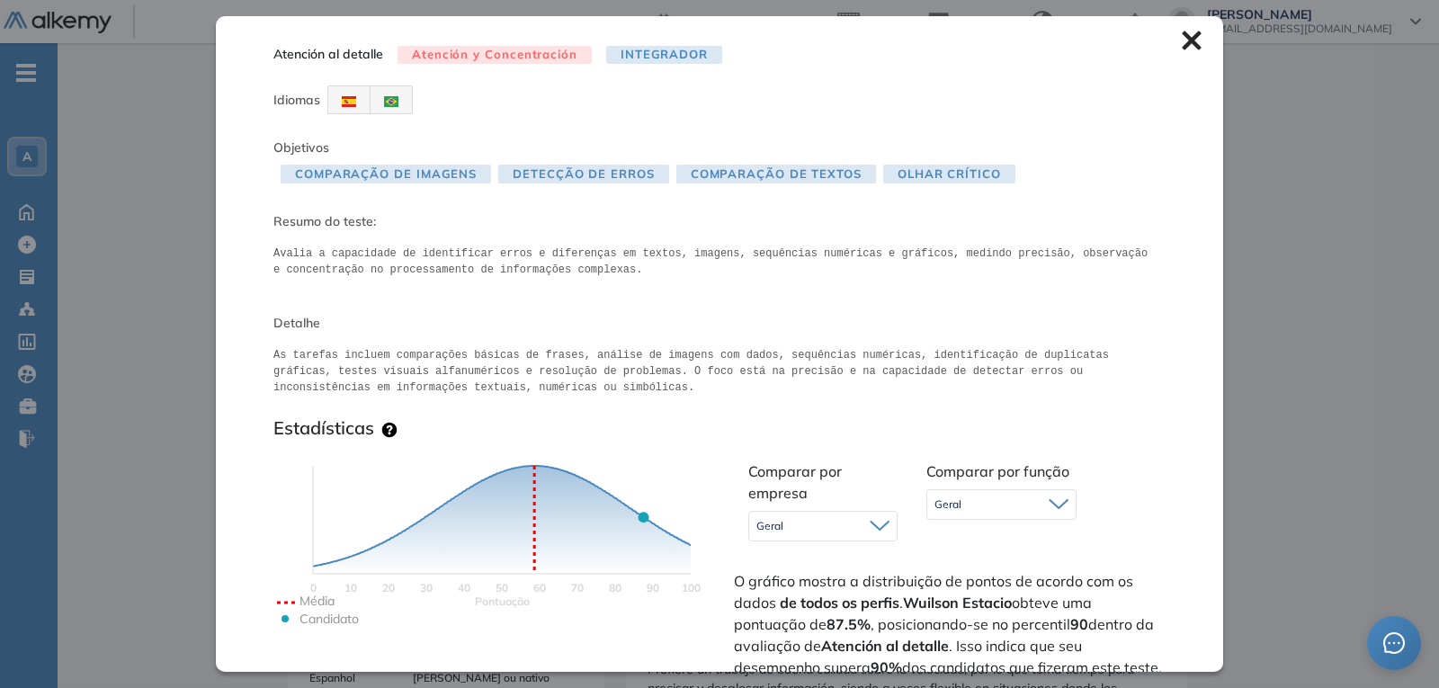
click at [1182, 45] on icon at bounding box center [1192, 41] width 20 height 20
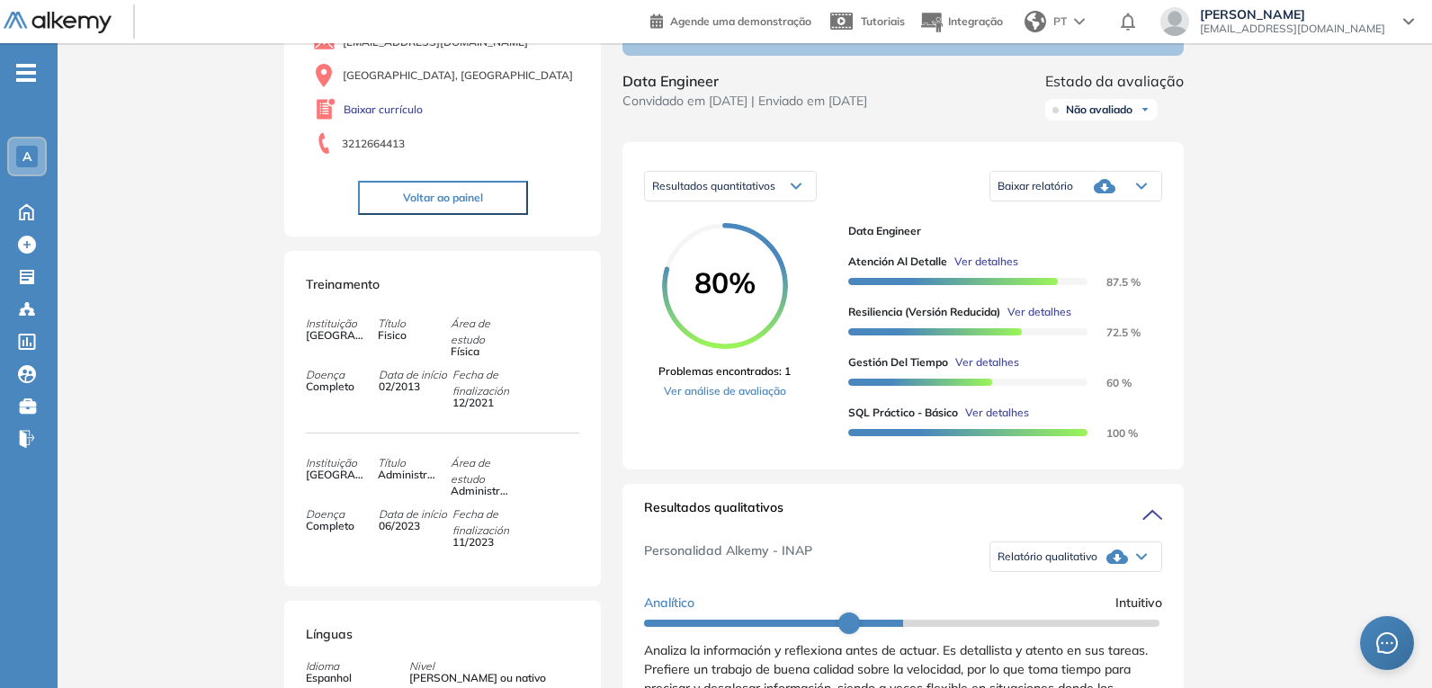
click at [993, 268] on span "Ver detalhes" at bounding box center [986, 262] width 64 height 16
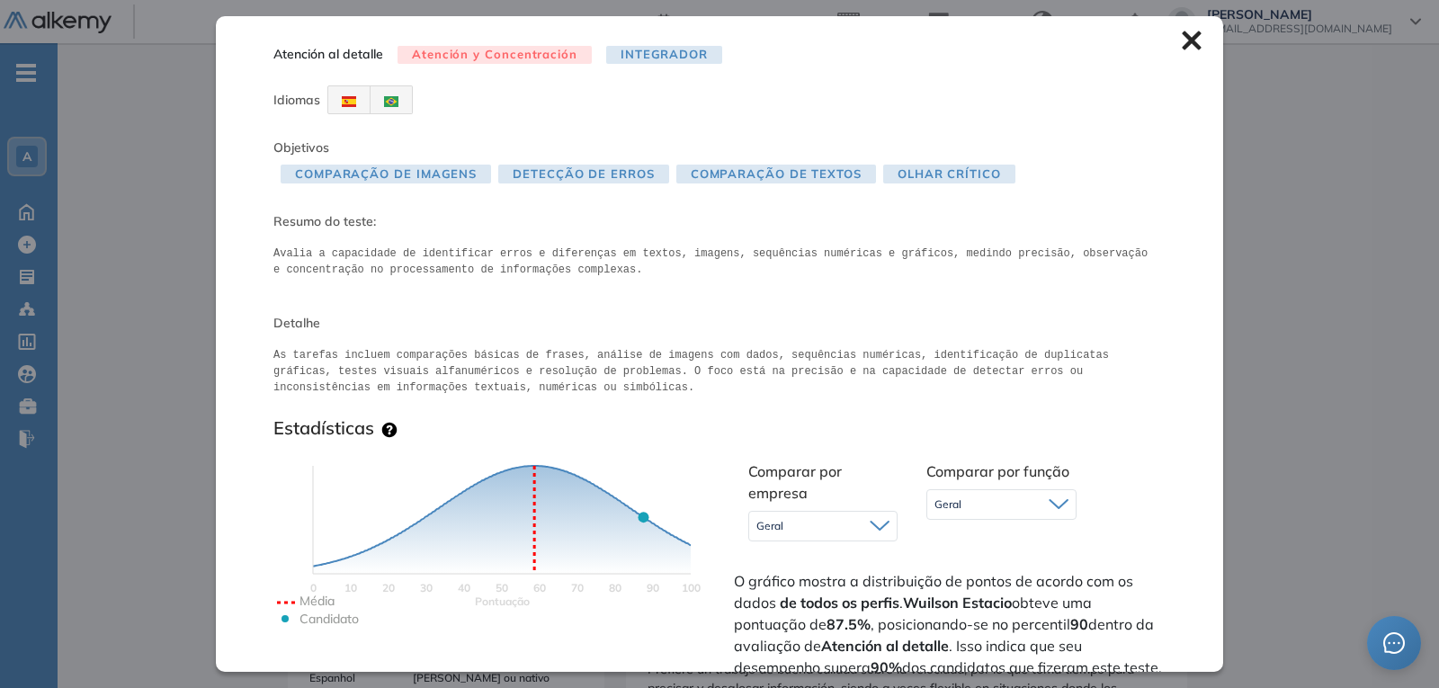
click at [1161, 44] on div "Atención al detalle Atención y Concentración Integrador Idiomas Objetivos Compa…" at bounding box center [719, 343] width 1007 height 655
click at [1182, 45] on icon at bounding box center [1191, 40] width 19 height 19
